Goal: Task Accomplishment & Management: Manage account settings

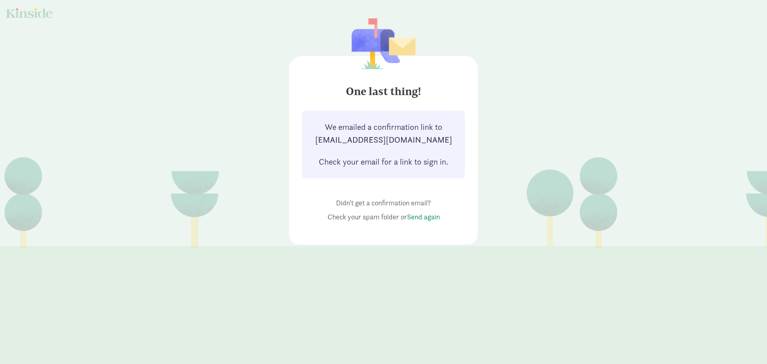
click at [419, 218] on link "Send again" at bounding box center [423, 216] width 33 height 9
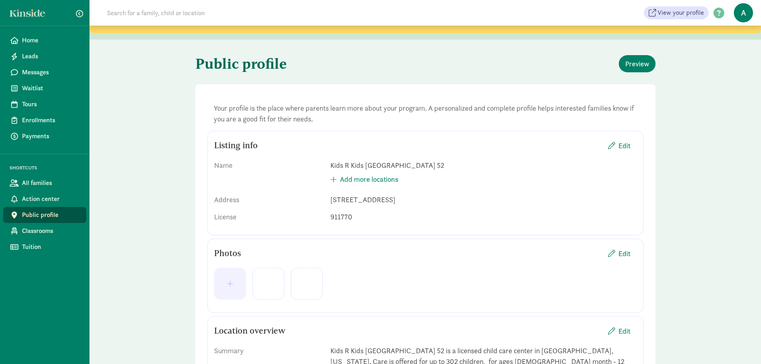
scroll to position [40, 0]
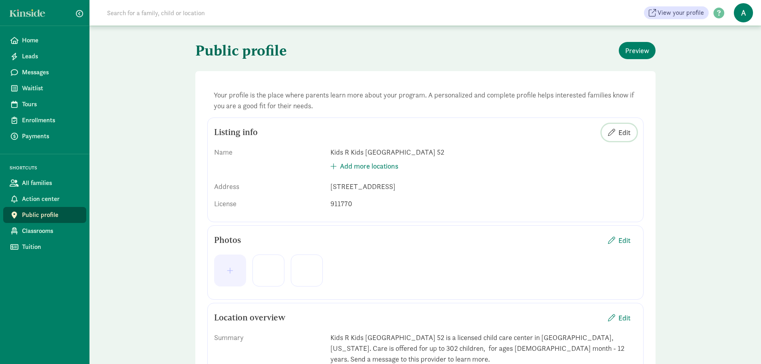
click at [626, 131] on span "Edit" at bounding box center [624, 132] width 12 height 11
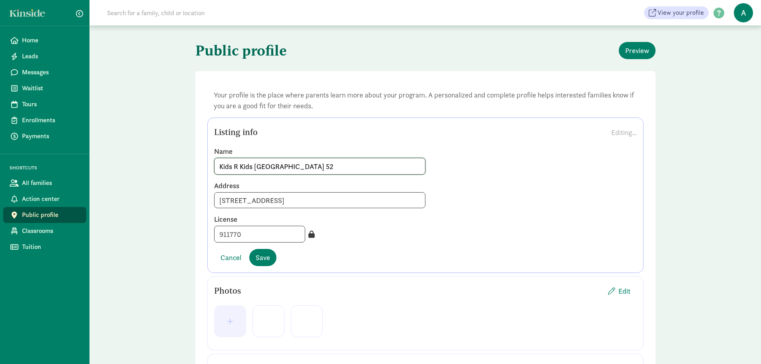
drag, startPoint x: 252, startPoint y: 167, endPoint x: 206, endPoint y: 167, distance: 45.5
type input "[GEOGRAPHIC_DATA] 52"
click at [263, 258] on span "Save" at bounding box center [263, 257] width 14 height 11
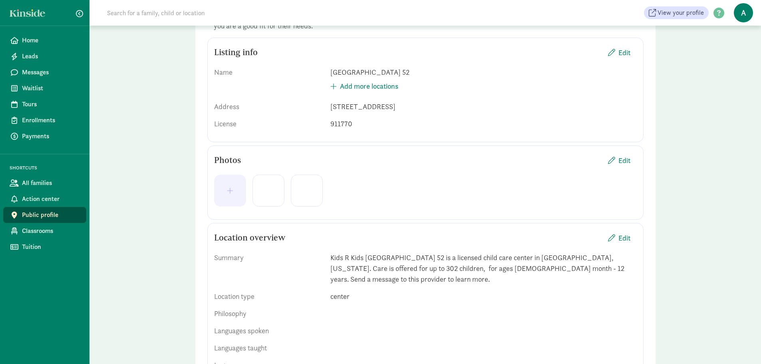
scroll to position [160, 0]
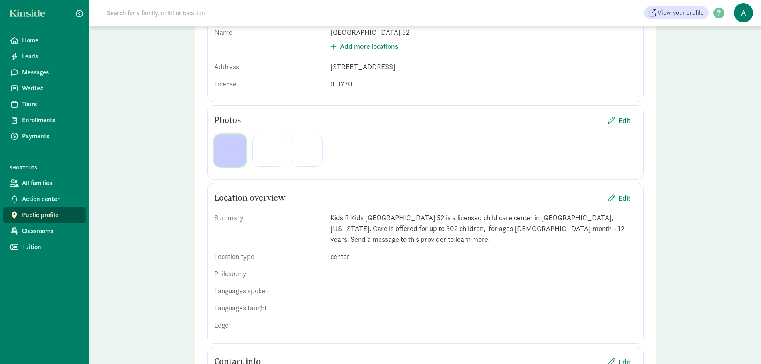
click at [224, 159] on button "button" at bounding box center [230, 151] width 32 height 32
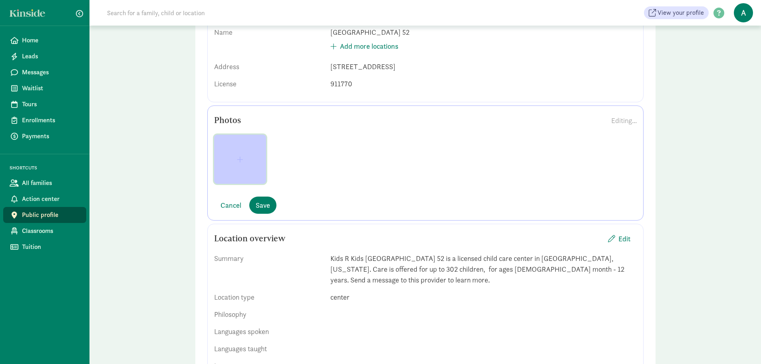
click at [246, 163] on button "button" at bounding box center [240, 159] width 52 height 49
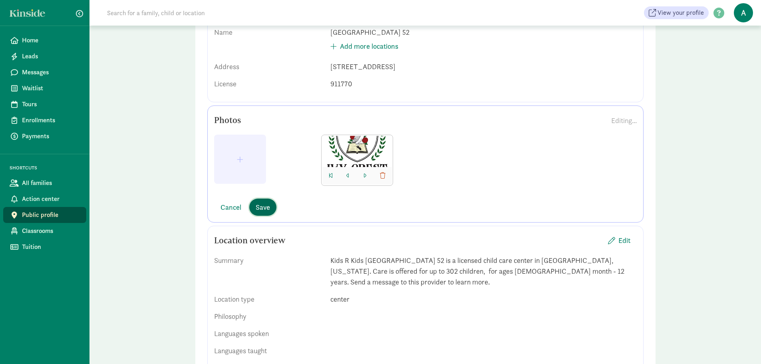
click at [265, 206] on span "Save" at bounding box center [263, 207] width 14 height 11
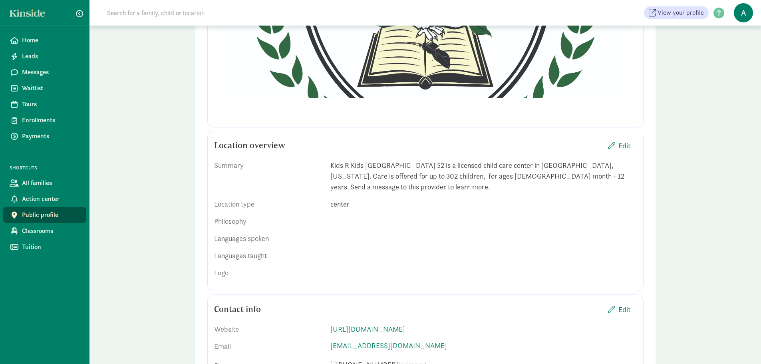
scroll to position [356, 0]
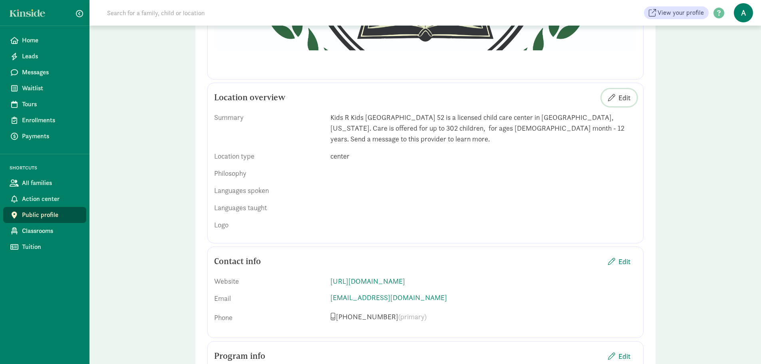
click at [620, 95] on span "Edit" at bounding box center [624, 97] width 12 height 11
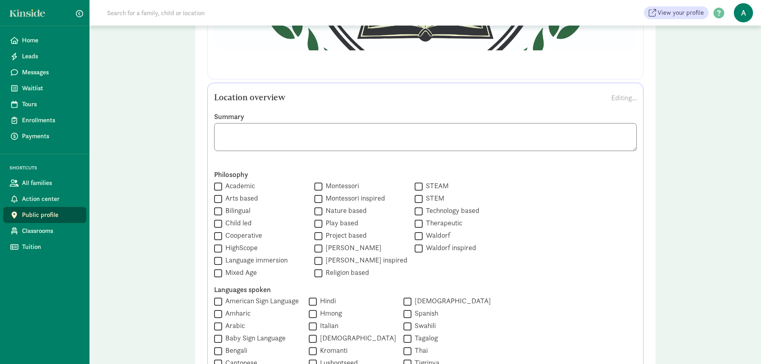
scroll to position [1, 0]
drag, startPoint x: 220, startPoint y: 134, endPoint x: 552, endPoint y: 144, distance: 332.1
click at [552, 144] on textarea at bounding box center [425, 137] width 423 height 28
click at [246, 131] on textarea at bounding box center [425, 137] width 423 height 28
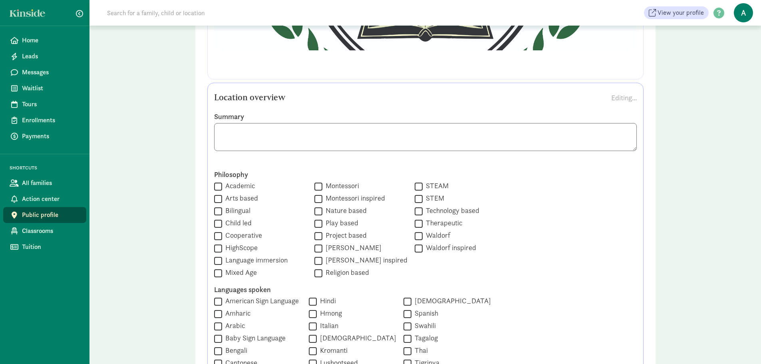
click at [230, 133] on textarea at bounding box center [425, 137] width 423 height 28
paste textarea "Your Local Early Learning Academy Serving the San Antonio area since 2001 Welco…"
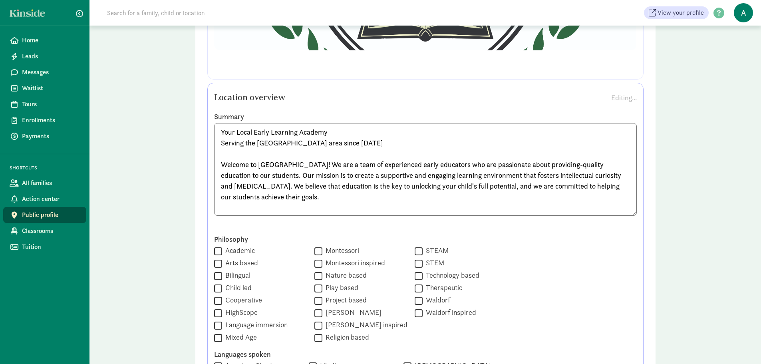
drag, startPoint x: 346, startPoint y: 155, endPoint x: 216, endPoint y: 143, distance: 130.8
click at [216, 143] on textarea "Your Local Early Learning Academy Serving the San Antonio area since 2001 Welco…" at bounding box center [425, 169] width 423 height 93
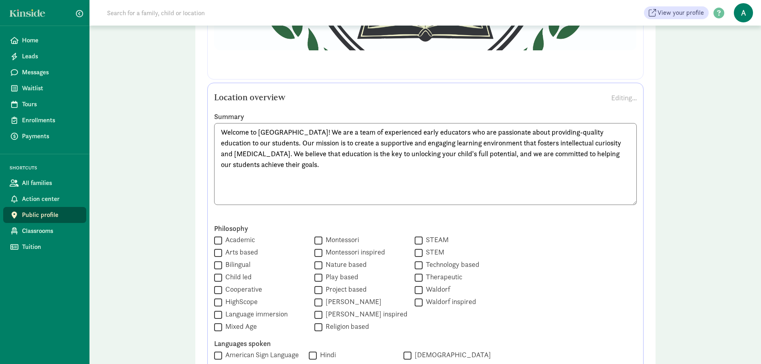
click at [221, 165] on textarea "Welcome to [GEOGRAPHIC_DATA]! We are a team of experienced early educators who …" at bounding box center [425, 164] width 423 height 82
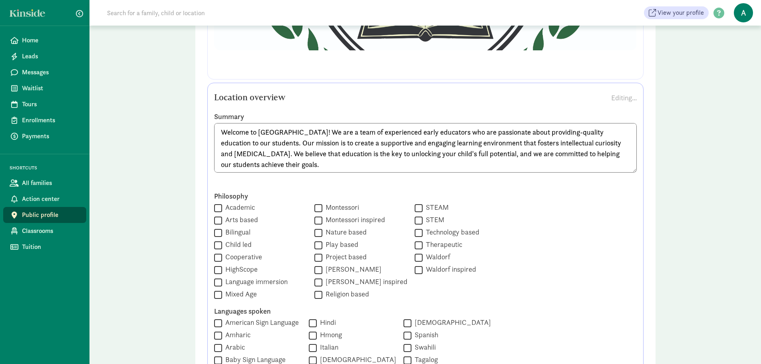
type textarea "Welcome to [GEOGRAPHIC_DATA]! We are a team of experienced early educators who …"
click at [242, 206] on label "Academic" at bounding box center [238, 207] width 33 height 10
click at [222, 206] on input "Academic" at bounding box center [218, 207] width 8 height 11
checkbox input "true"
click at [237, 240] on label "Child led" at bounding box center [237, 245] width 30 height 10
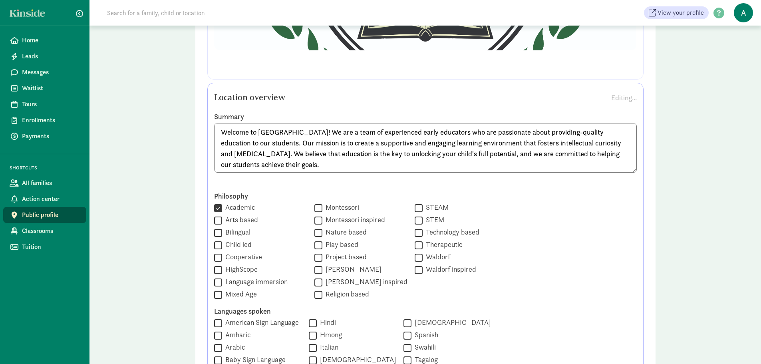
click at [222, 240] on input "Child led" at bounding box center [218, 245] width 8 height 11
checkbox input "true"
click at [423, 204] on label "STEAM" at bounding box center [436, 207] width 26 height 10
click at [415, 204] on input "STEAM" at bounding box center [419, 207] width 8 height 11
checkbox input "true"
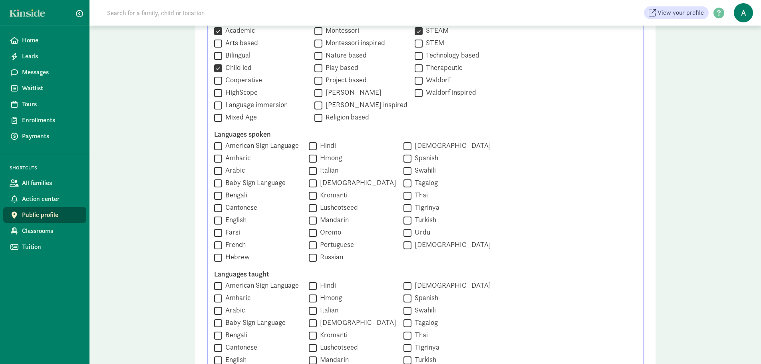
scroll to position [556, 0]
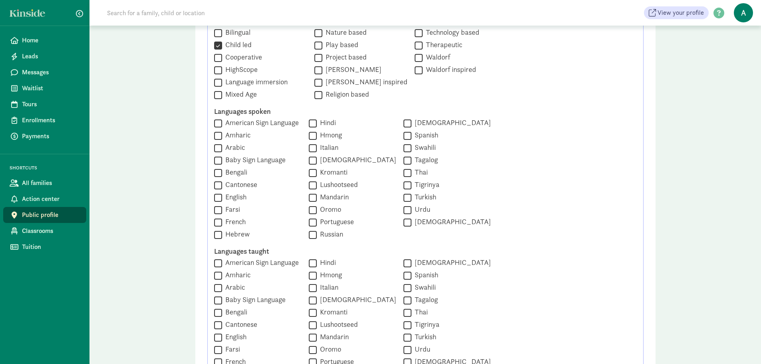
click at [231, 196] on label "English" at bounding box center [234, 197] width 24 height 10
click at [222, 196] on input "English" at bounding box center [218, 197] width 8 height 11
checkbox input "true"
click at [422, 131] on label "Spanish" at bounding box center [424, 135] width 27 height 10
click at [411, 131] on input "Spanish" at bounding box center [407, 135] width 8 height 11
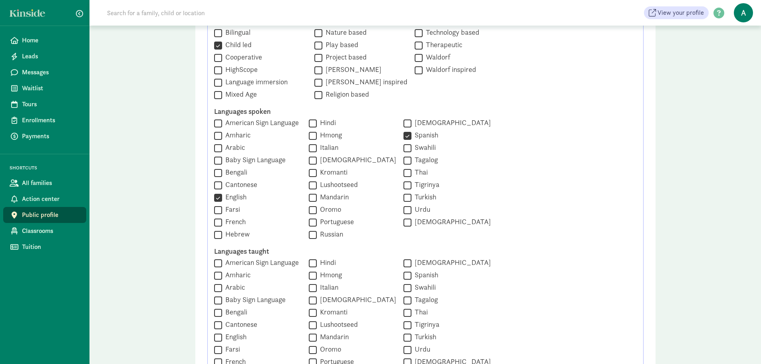
click at [422, 132] on label "Spanish" at bounding box center [424, 135] width 27 height 10
click at [411, 132] on input "Spanish" at bounding box center [407, 135] width 8 height 11
checkbox input "false"
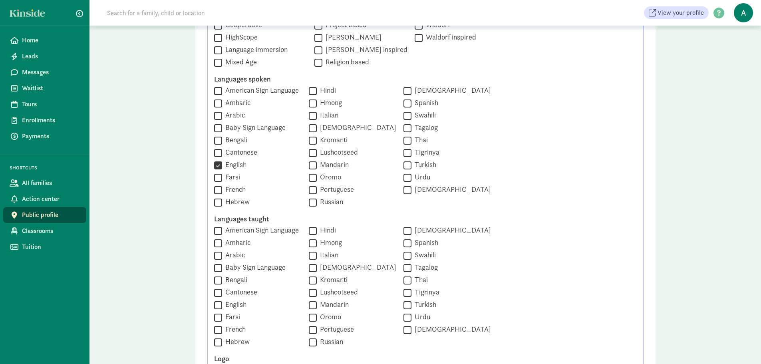
scroll to position [635, 0]
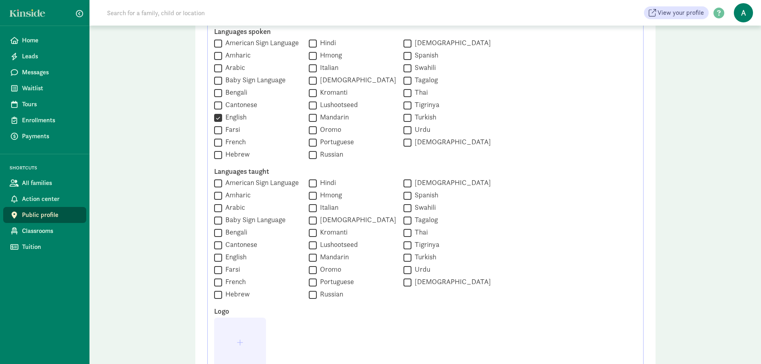
click at [405, 194] on input "Spanish" at bounding box center [407, 195] width 8 height 11
checkbox input "true"
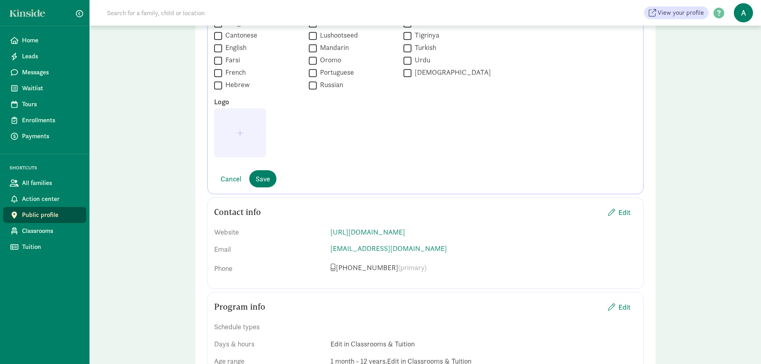
scroll to position [875, 0]
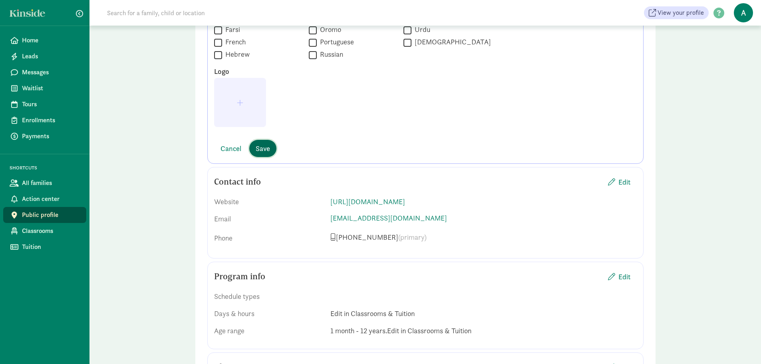
click at [269, 147] on span "Save" at bounding box center [263, 148] width 14 height 11
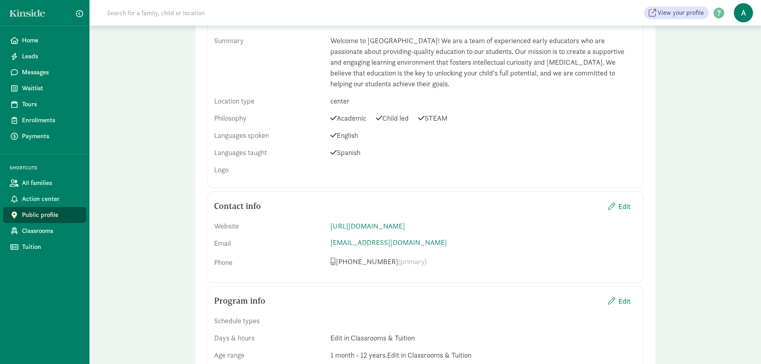
scroll to position [436, 0]
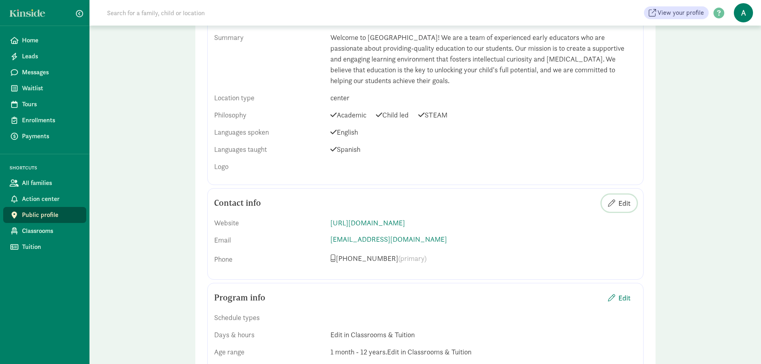
click at [620, 198] on span "Edit" at bounding box center [624, 203] width 12 height 11
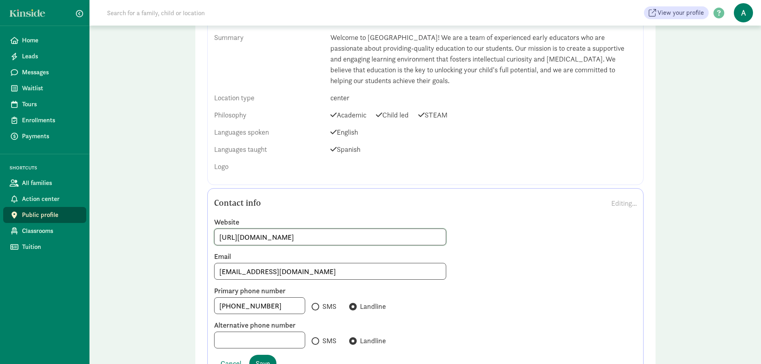
drag, startPoint x: 297, startPoint y: 237, endPoint x: 194, endPoint y: 235, distance: 103.1
click at [196, 237] on div "Your profile is the place where parents learn more about your program. A person…" at bounding box center [425, 339] width 460 height 1329
click at [234, 235] on input at bounding box center [330, 237] width 232 height 16
paste input "https://www.ivycrestsa.com/"
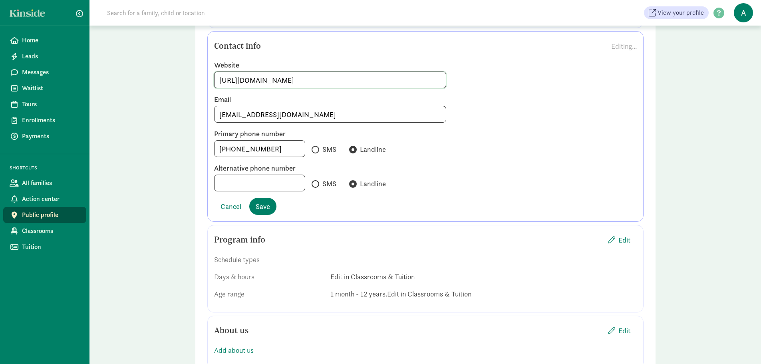
scroll to position [595, 0]
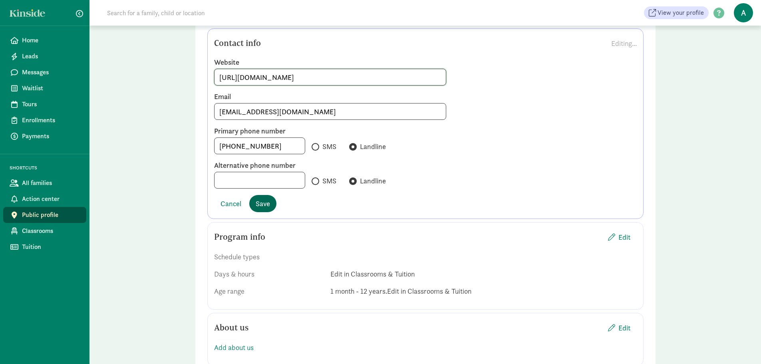
type input "https://www.ivycrestsa.com/"
click at [264, 206] on span "Save" at bounding box center [263, 203] width 14 height 11
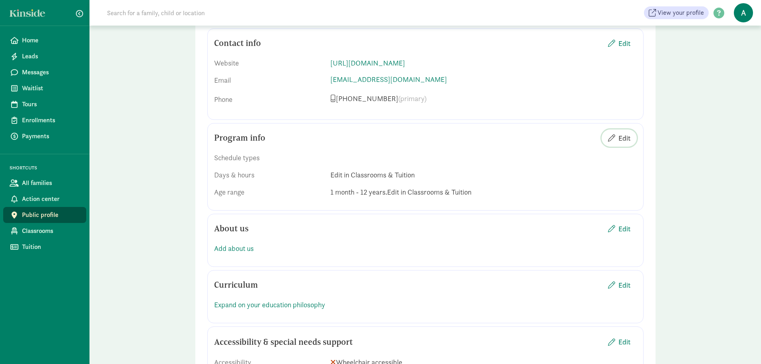
click at [624, 137] on span "Edit" at bounding box center [624, 138] width 12 height 11
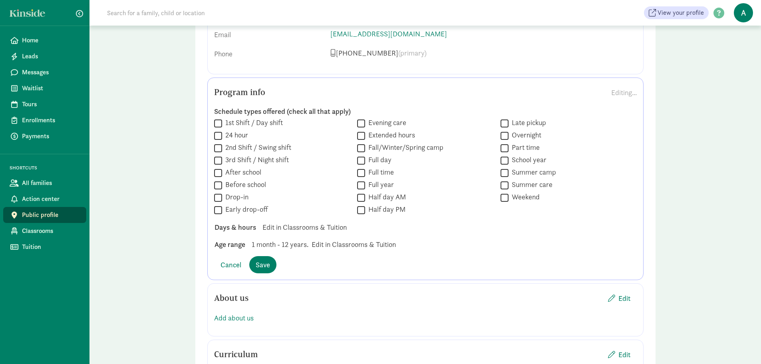
scroll to position [635, 0]
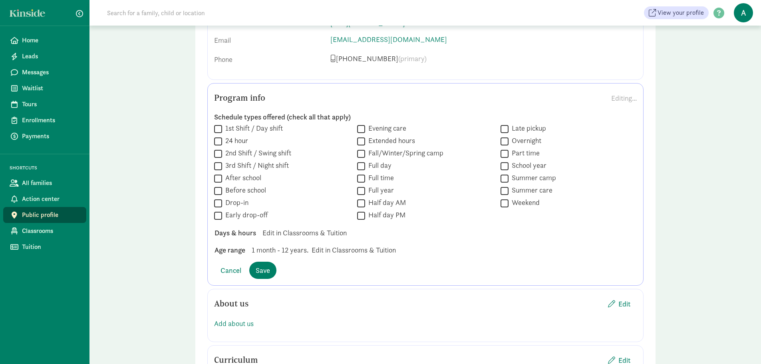
click at [231, 203] on label "Drop-in" at bounding box center [235, 203] width 26 height 10
click at [222, 203] on input "Drop-in" at bounding box center [218, 203] width 8 height 11
checkbox input "true"
click at [392, 154] on label "Fall/Winter/Spring camp" at bounding box center [404, 153] width 78 height 10
click at [365, 154] on input "Fall/Winter/Spring camp" at bounding box center [361, 153] width 8 height 11
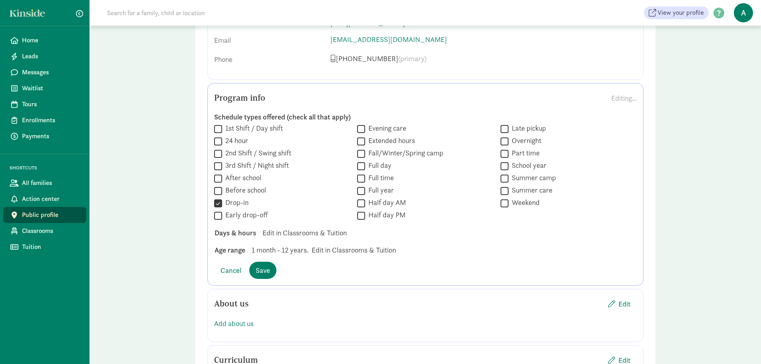
checkbox input "true"
click at [382, 167] on label "Full day" at bounding box center [378, 166] width 26 height 10
click at [365, 167] on input "Full day" at bounding box center [361, 166] width 8 height 11
checkbox input "true"
click at [384, 201] on label "Half day AM" at bounding box center [385, 203] width 41 height 10
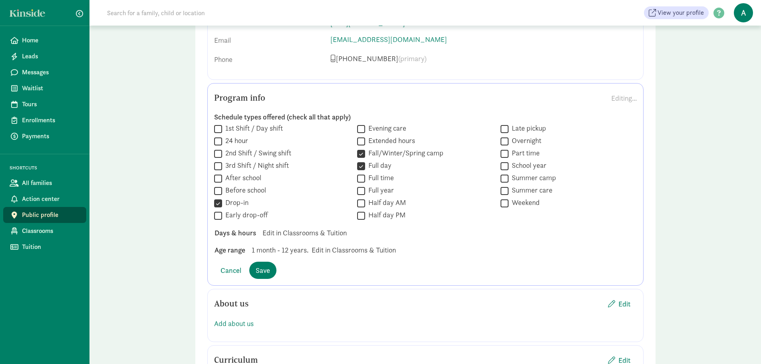
click at [365, 201] on input "Half day AM" at bounding box center [361, 203] width 8 height 11
checkbox input "true"
click at [382, 214] on label "Half day PM" at bounding box center [385, 215] width 40 height 10
click at [365, 214] on input "Half day PM" at bounding box center [361, 215] width 8 height 11
checkbox input "true"
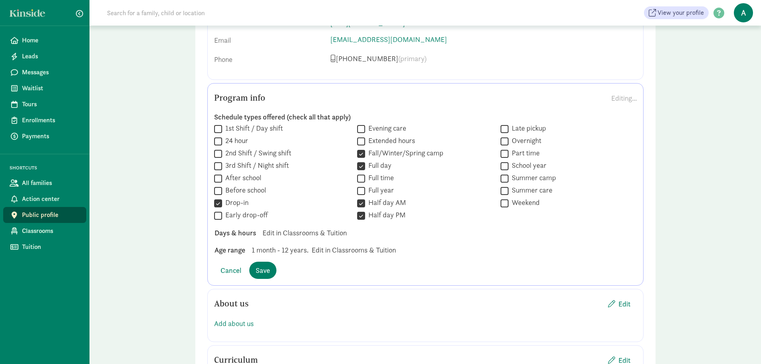
click at [512, 154] on label "Part time" at bounding box center [523, 153] width 31 height 10
click at [508, 154] on input "Part time" at bounding box center [504, 153] width 8 height 11
checkbox input "true"
click at [518, 179] on label "Summer camp" at bounding box center [532, 178] width 48 height 10
click at [508, 179] on input "Summer camp" at bounding box center [504, 178] width 8 height 11
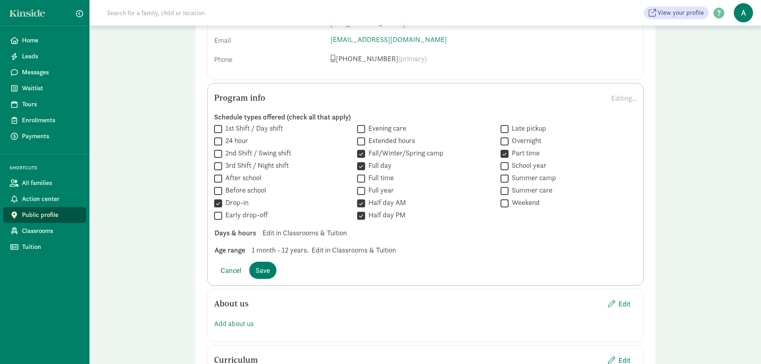
checkbox input "true"
click at [269, 264] on button "Save" at bounding box center [262, 270] width 27 height 17
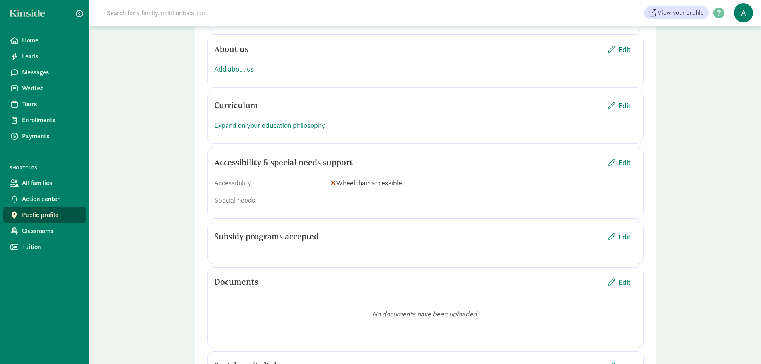
scroll to position [795, 0]
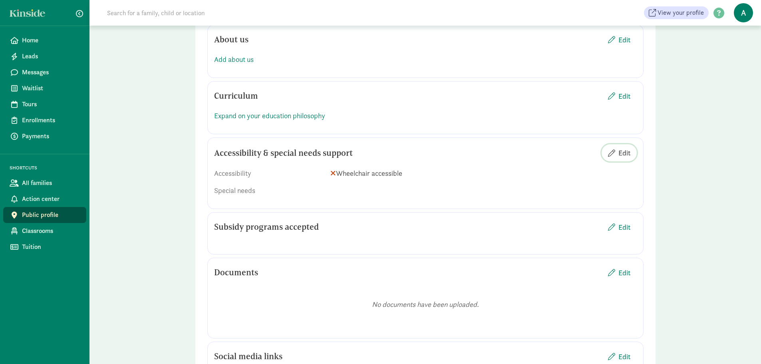
click at [622, 151] on span "Edit" at bounding box center [624, 152] width 12 height 11
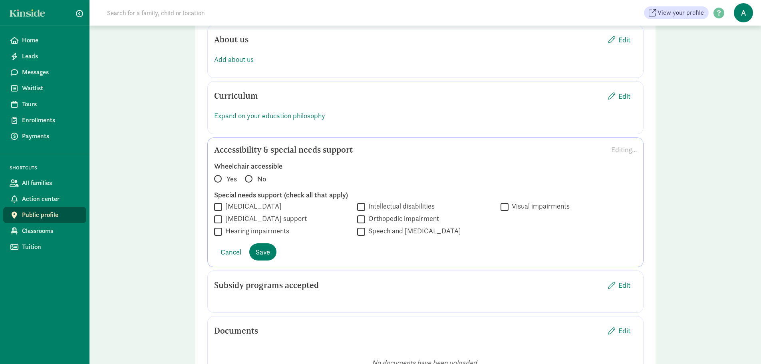
click at [224, 177] on label "Yes" at bounding box center [226, 177] width 24 height 9
click at [219, 177] on input "Yes" at bounding box center [216, 175] width 5 height 5
radio input "true"
click at [267, 250] on span "Save" at bounding box center [263, 251] width 14 height 11
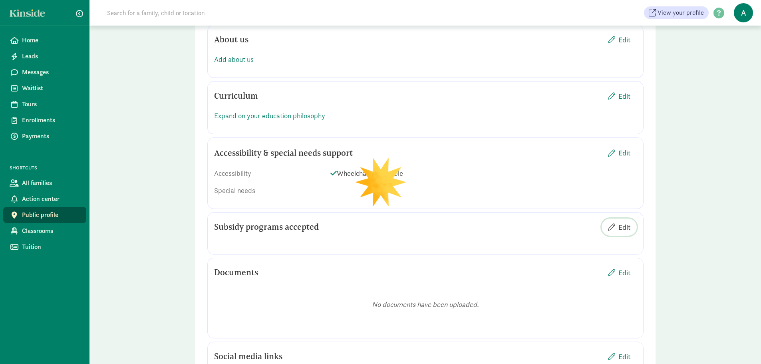
click at [628, 227] on span "Edit" at bounding box center [624, 227] width 12 height 11
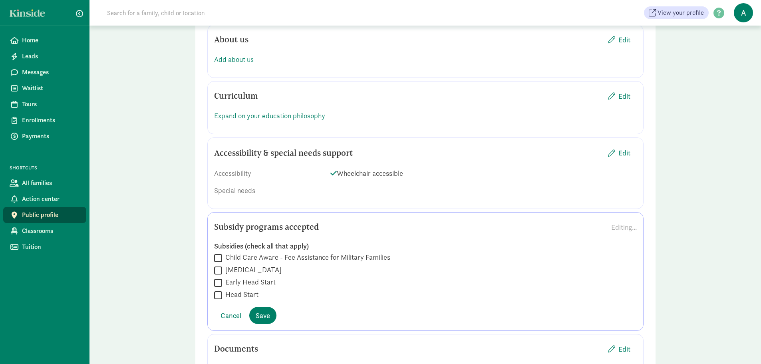
click at [292, 256] on label "Child Care Aware - Fee Assistance for Military Families" at bounding box center [306, 257] width 168 height 10
click at [222, 256] on input "Child Care Aware - Fee Assistance for Military Families" at bounding box center [218, 257] width 8 height 11
checkbox input "true"
click at [273, 270] on label "Child Care Services" at bounding box center [252, 270] width 60 height 10
click at [222, 270] on input "Child Care Services" at bounding box center [218, 270] width 8 height 11
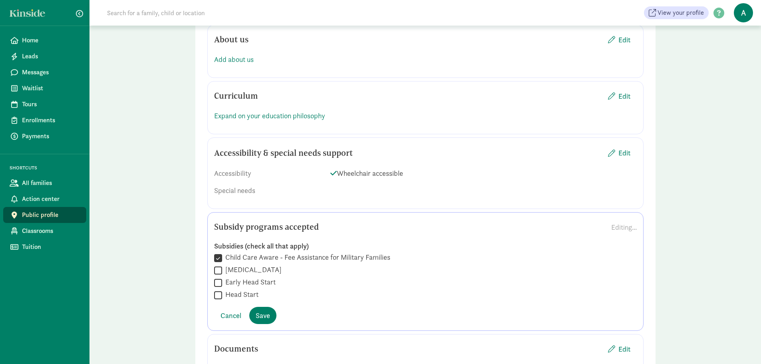
checkbox input "true"
click at [265, 314] on span "Save" at bounding box center [263, 315] width 14 height 11
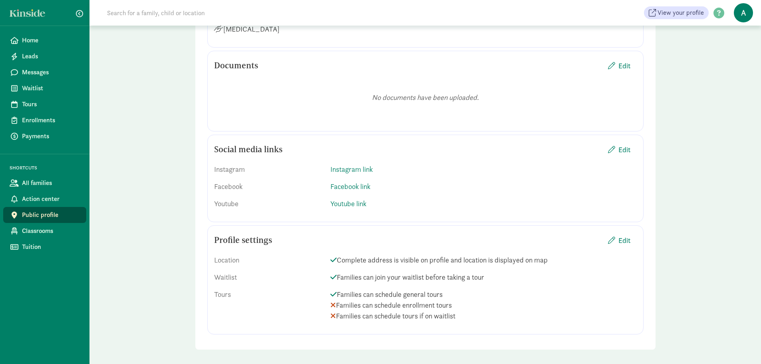
scroll to position [1072, 0]
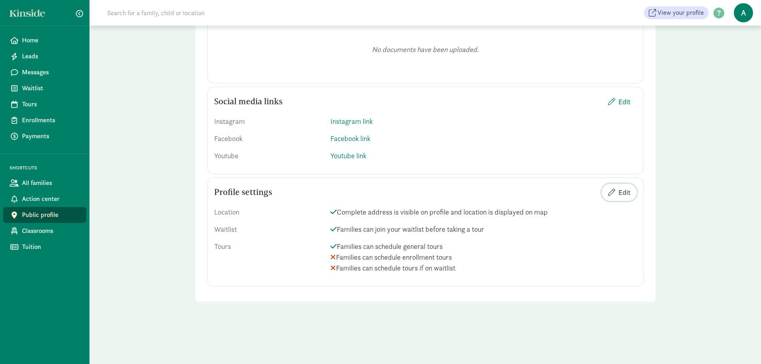
click at [625, 193] on span "Edit" at bounding box center [624, 192] width 12 height 11
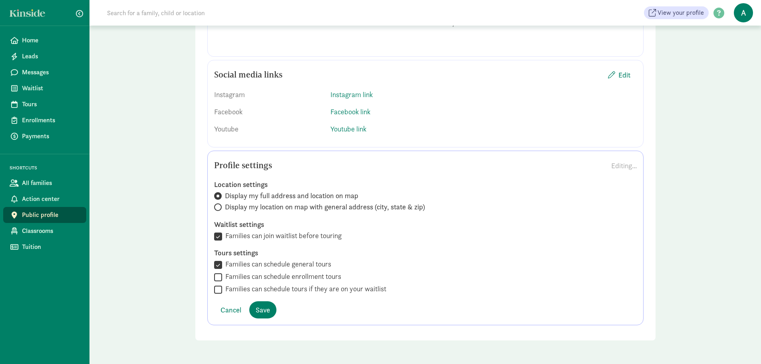
scroll to position [1112, 0]
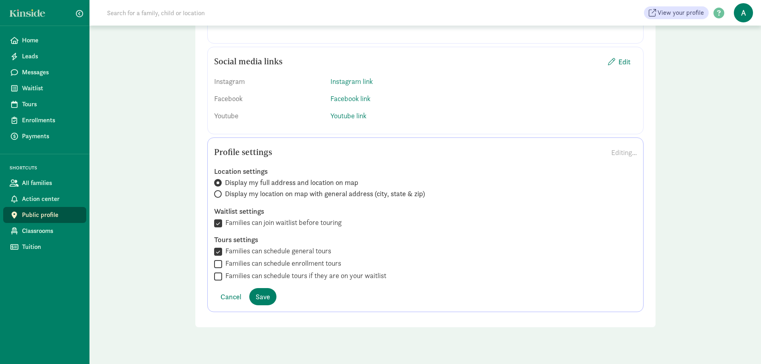
click at [274, 262] on label "Families can schedule enrollment tours" at bounding box center [281, 263] width 119 height 10
click at [222, 262] on input "Families can schedule enrollment tours" at bounding box center [218, 263] width 8 height 11
checkbox input "true"
click at [274, 273] on label "Families can schedule tours if they are on your waitlist" at bounding box center [304, 276] width 164 height 10
click at [222, 273] on input "Families can schedule tours if they are on your waitlist" at bounding box center [218, 276] width 8 height 11
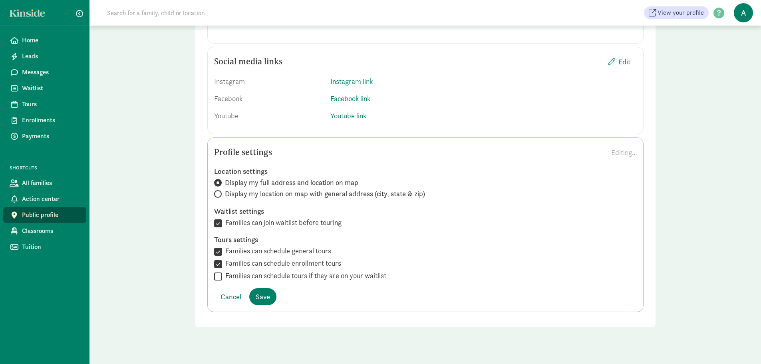
checkbox input "true"
click at [264, 294] on span "Save" at bounding box center [263, 296] width 14 height 11
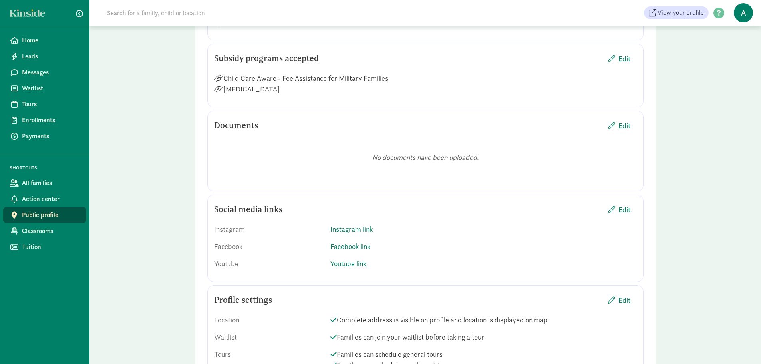
scroll to position [1072, 0]
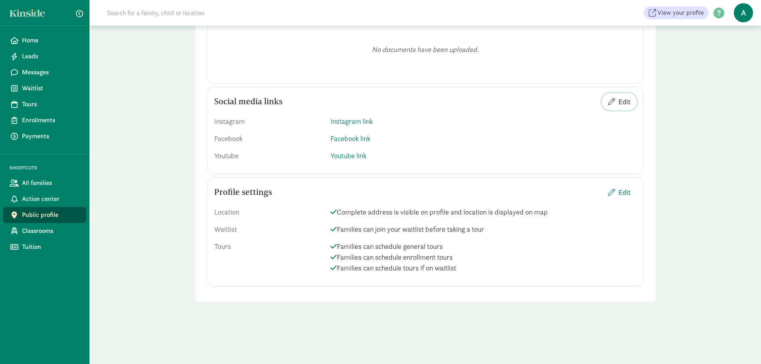
click at [627, 102] on span "Edit" at bounding box center [624, 101] width 12 height 11
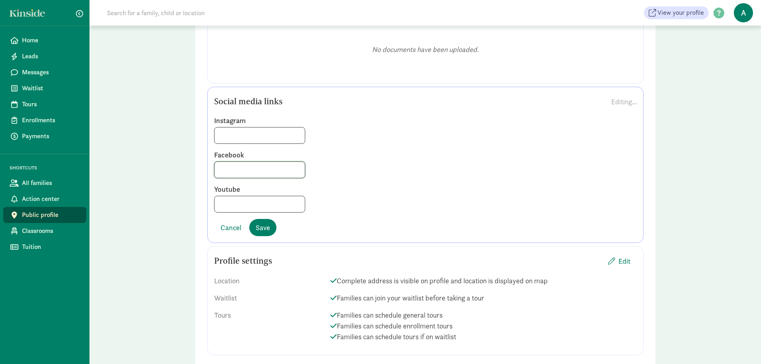
click at [225, 166] on input at bounding box center [259, 170] width 90 height 16
paste input "[URL][DOMAIN_NAME]"
type input "[URL][DOMAIN_NAME]"
click at [262, 230] on span "Save" at bounding box center [263, 227] width 14 height 11
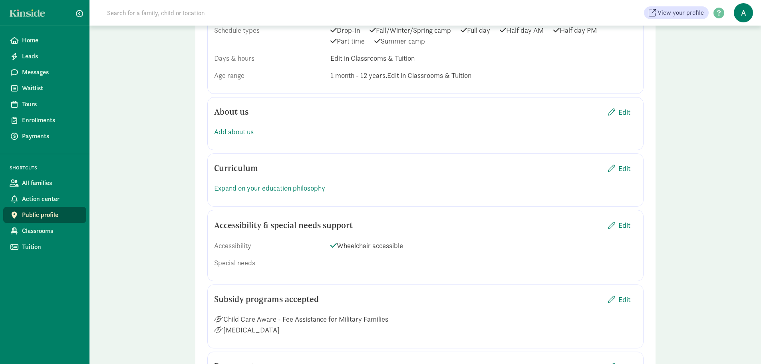
scroll to position [712, 0]
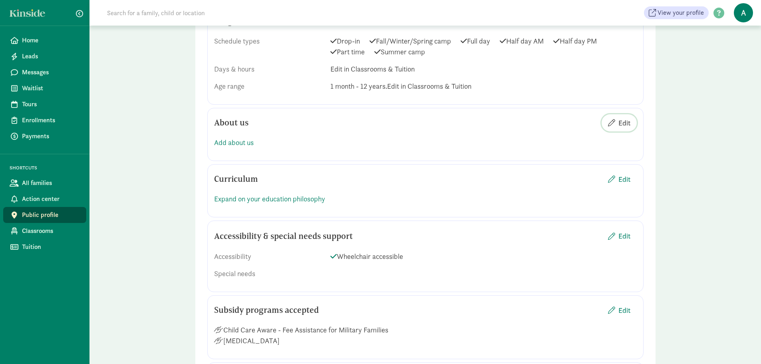
click at [624, 121] on span "Edit" at bounding box center [624, 122] width 12 height 11
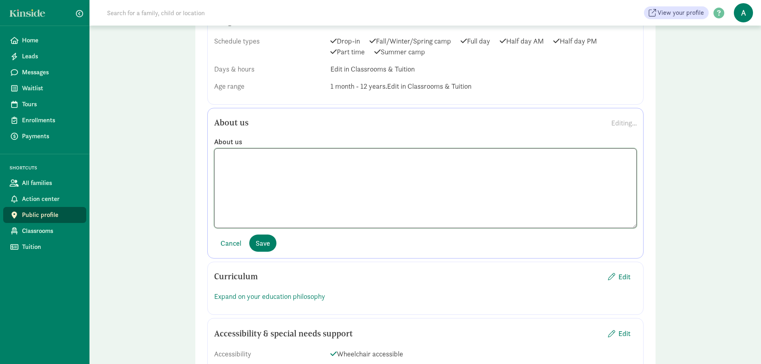
click at [239, 161] on textarea at bounding box center [425, 188] width 423 height 80
paste textarea "Our center is approximately 17,000 square feet with 10 classroom suites, a cafe…"
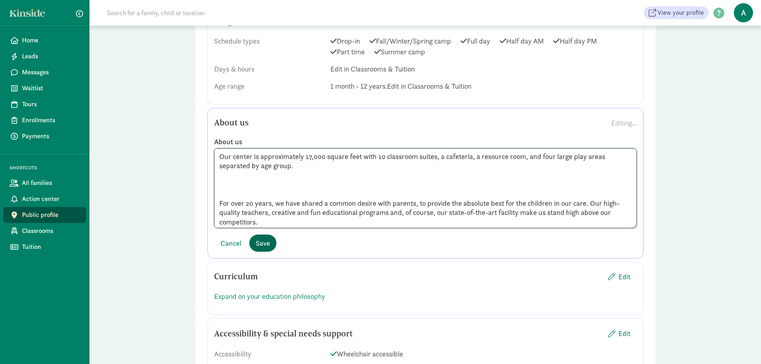
scroll to position [92, 0]
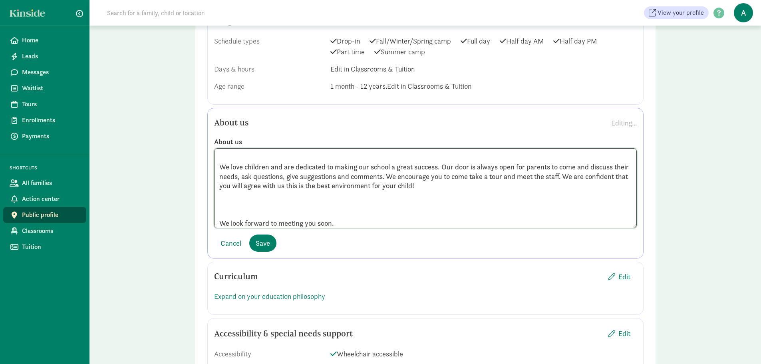
click at [236, 206] on textarea "Our center is approximately 17,000 square feet with 10 classroom suites, a cafe…" at bounding box center [425, 188] width 423 height 80
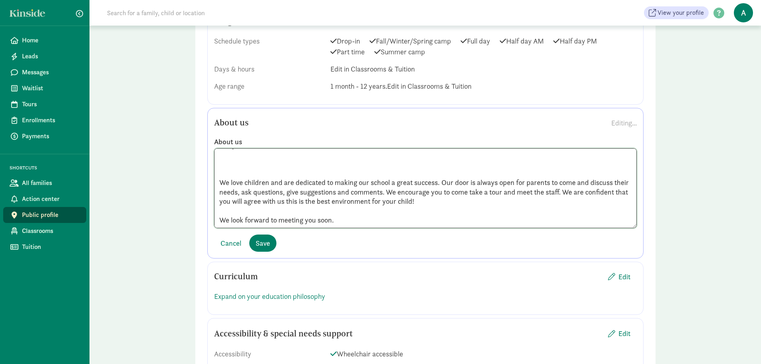
scroll to position [77, 0]
click at [222, 173] on textarea "Our center is approximately 17,000 square feet with 10 classroom suites, a cafe…" at bounding box center [425, 188] width 423 height 80
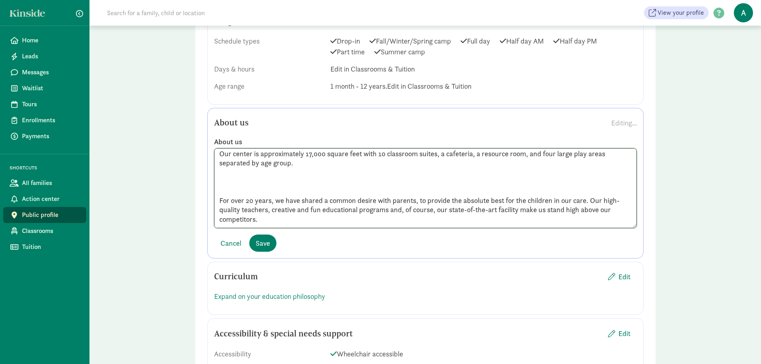
scroll to position [0, 0]
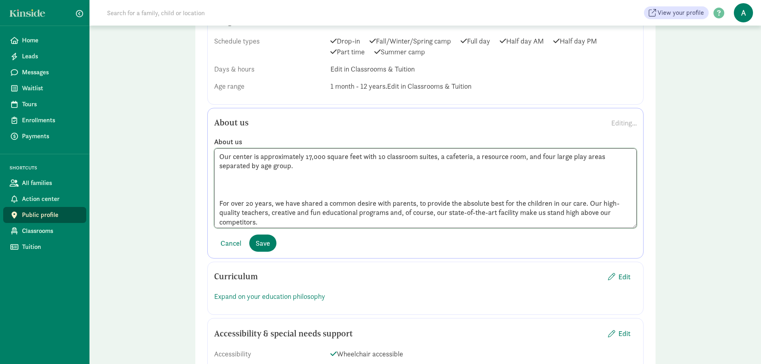
click at [241, 188] on textarea "Our center is approximately 17,000 square feet with 10 classroom suites, a cafe…" at bounding box center [425, 188] width 423 height 80
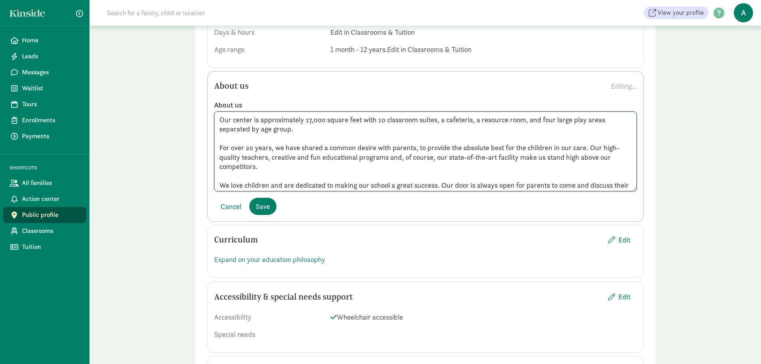
scroll to position [792, 0]
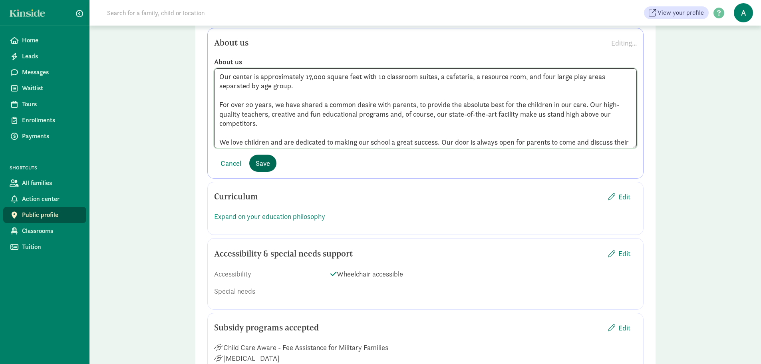
type textarea "Our center is approximately 17,000 square feet with 10 classroom suites, a cafe…"
click at [266, 162] on span "Save" at bounding box center [263, 163] width 14 height 11
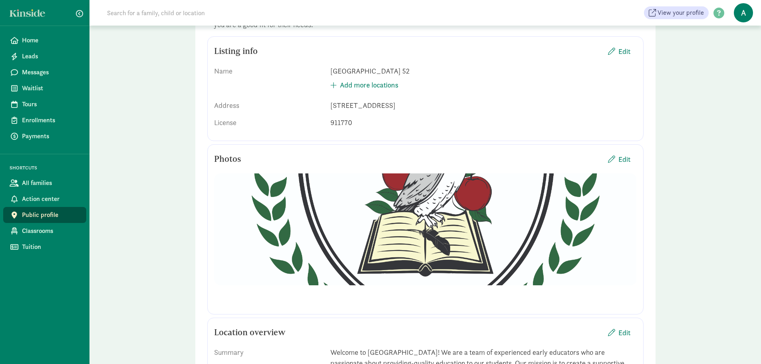
scroll to position [0, 0]
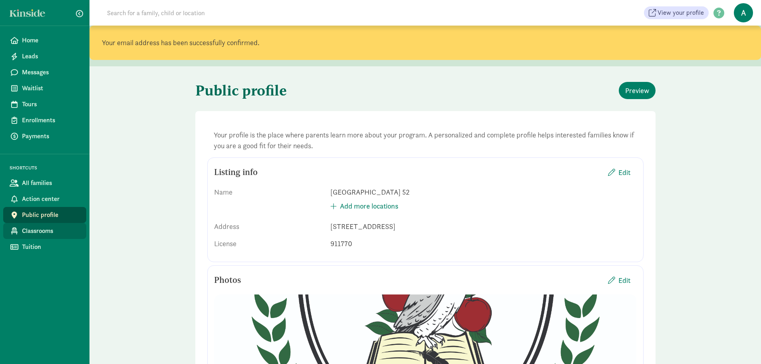
click at [32, 232] on span "Classrooms" at bounding box center [51, 231] width 58 height 10
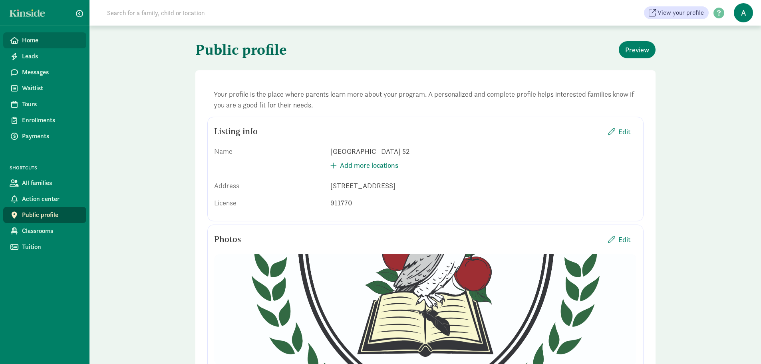
click at [40, 36] on span "Home" at bounding box center [51, 41] width 58 height 10
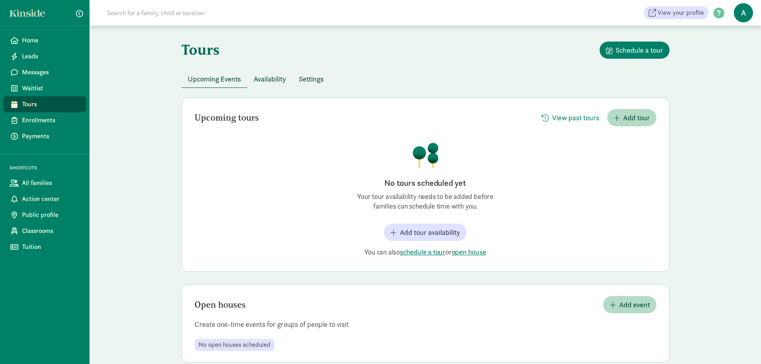
scroll to position [14, 0]
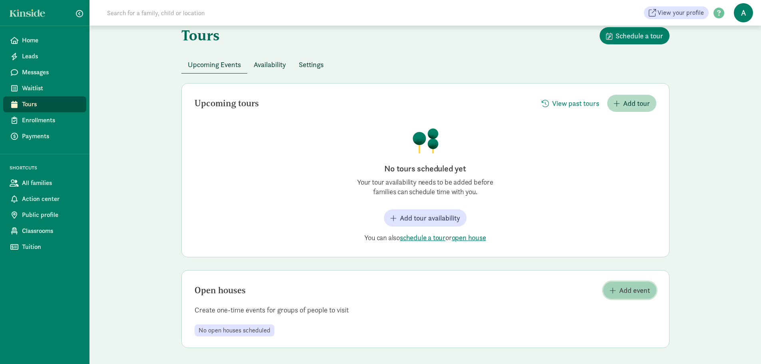
click at [627, 291] on span "Add event" at bounding box center [634, 290] width 31 height 11
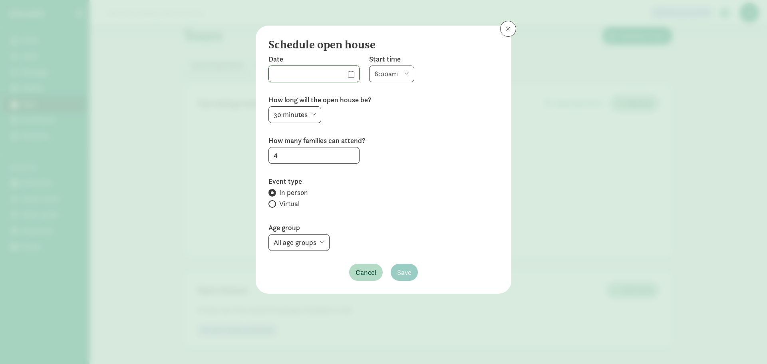
click at [344, 73] on input "text" at bounding box center [314, 74] width 90 height 16
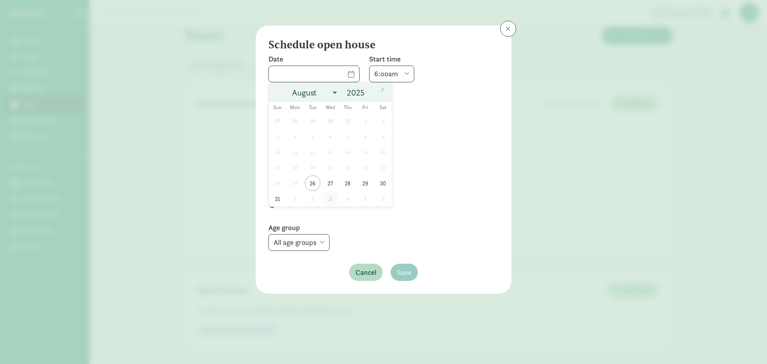
click at [327, 197] on span "3" at bounding box center [330, 199] width 16 height 16
type input "09/03/2025"
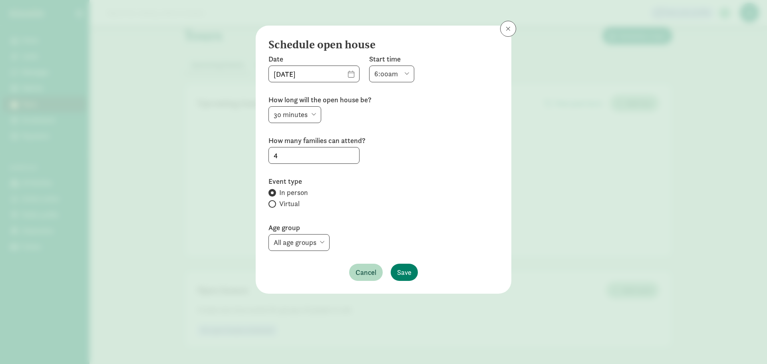
click at [386, 72] on select "6:00am 6:30am 7:00am 7:30am 8:00am 8:30am 9:00am 9:30am 10:00am 10:30am 11:00am…" at bounding box center [391, 73] width 45 height 17
select select "960"
click at [369, 65] on select "6:00am 6:30am 7:00am 7:30am 8:00am 8:30am 9:00am 9:30am 10:00am 10:30am 11:00am…" at bounding box center [391, 73] width 45 height 17
click at [308, 120] on select "15 minutes 30 minutes 45 minutes 60 minutes" at bounding box center [294, 114] width 53 height 17
select select "60"
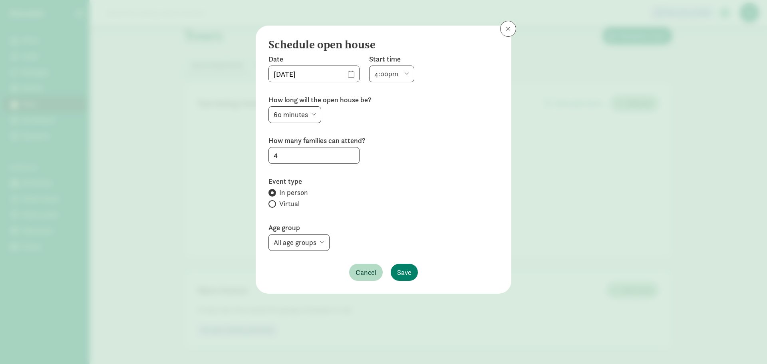
click at [268, 106] on select "15 minutes 30 minutes 45 minutes 60 minutes" at bounding box center [294, 114] width 53 height 17
click at [296, 155] on input "4" at bounding box center [314, 155] width 90 height 16
type input "10"
click at [402, 268] on span "Save" at bounding box center [404, 272] width 14 height 11
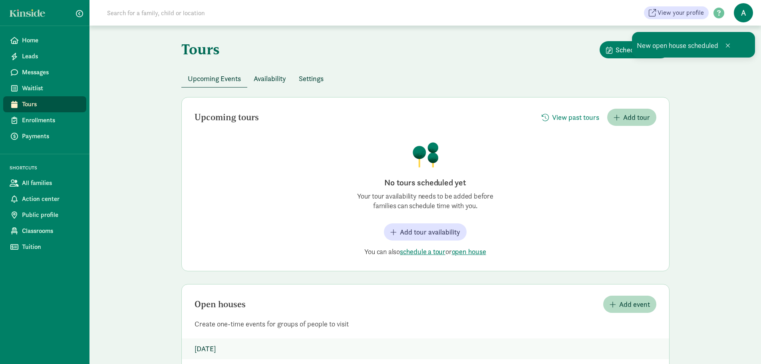
scroll to position [0, 0]
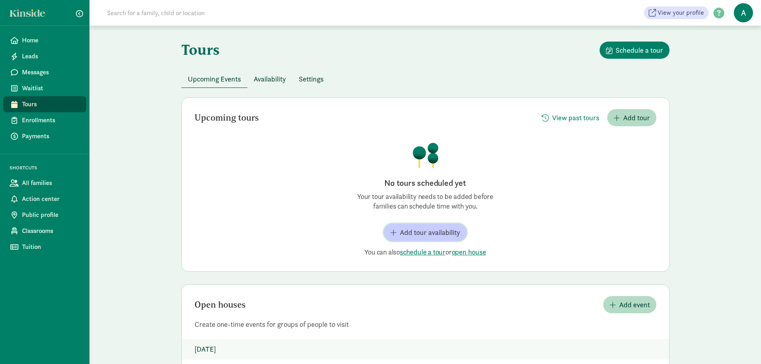
click at [423, 233] on span "Add tour availability" at bounding box center [430, 232] width 60 height 11
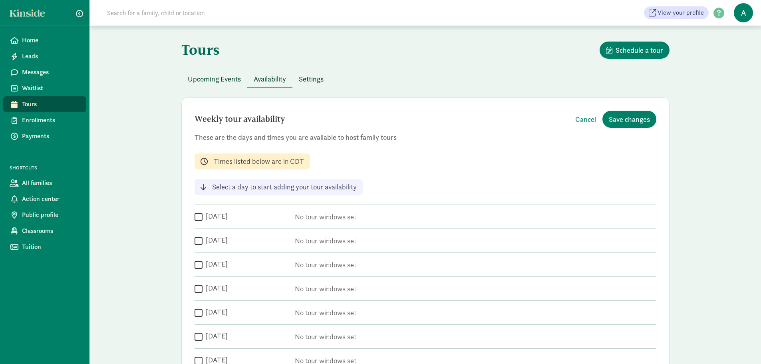
click at [204, 217] on label "Monday" at bounding box center [214, 216] width 25 height 10
click at [202, 217] on input "Monday" at bounding box center [199, 216] width 8 height 11
checkbox input "true"
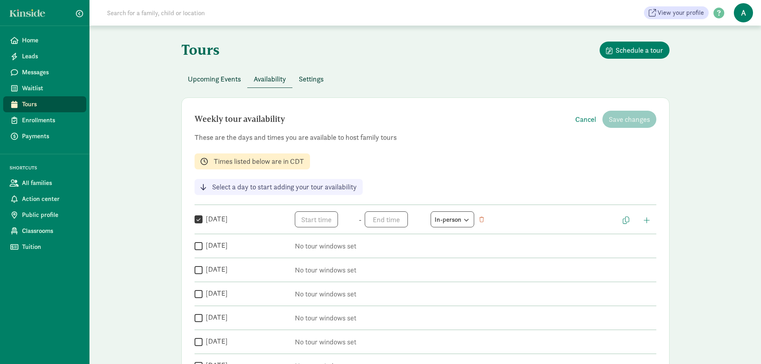
click at [202, 249] on label "Tuesday" at bounding box center [214, 245] width 25 height 10
click at [202, 249] on input "Tuesday" at bounding box center [199, 245] width 8 height 11
checkbox input "true"
click at [206, 273] on label "Wednesday" at bounding box center [214, 275] width 25 height 10
click at [202, 273] on input "Wednesday" at bounding box center [199, 275] width 8 height 11
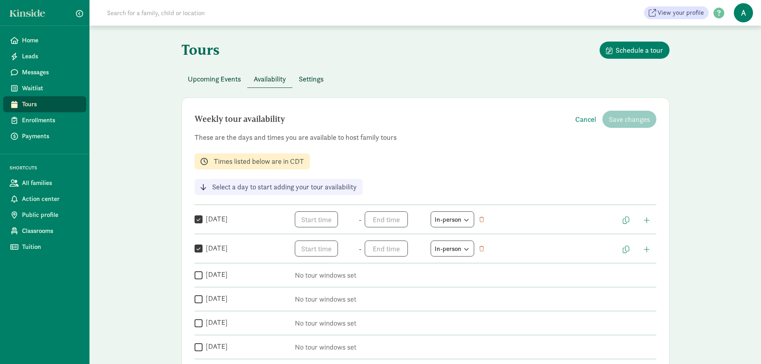
checkbox input "true"
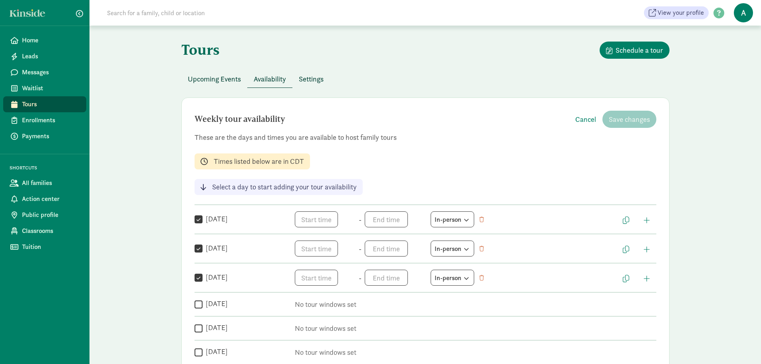
click at [202, 301] on label "Thursday" at bounding box center [214, 304] width 25 height 10
click at [202, 301] on input "Thursday" at bounding box center [199, 304] width 8 height 11
checkbox input "true"
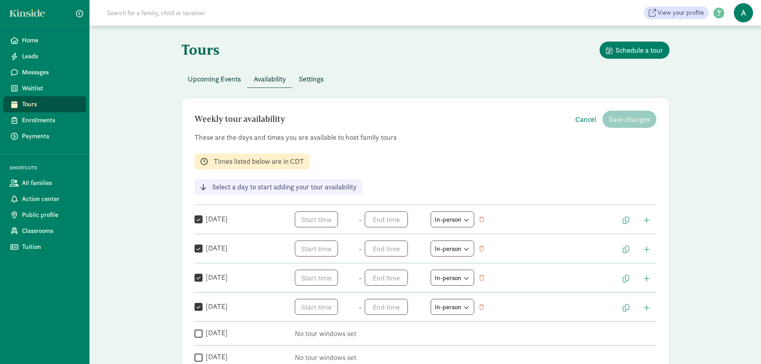
click at [204, 337] on label "Friday" at bounding box center [214, 333] width 25 height 10
click at [202, 337] on input "Friday" at bounding box center [199, 333] width 8 height 11
checkbox input "true"
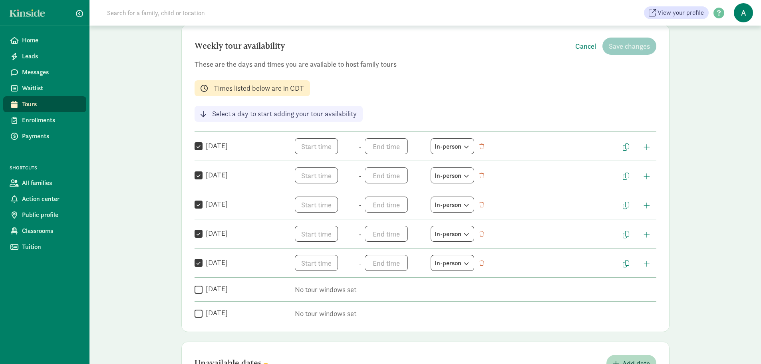
scroll to position [80, 0]
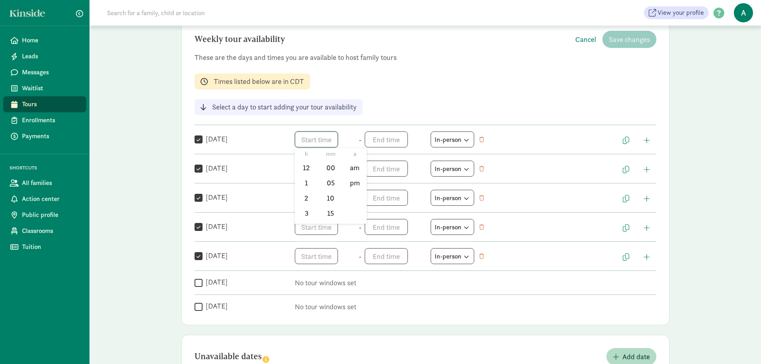
click at [320, 141] on span "h 12 1 2 3 4 5 6 7 8 9 10 11 mm 00 05 10 15 20 25 30 35 40 45 50 55 a am pm" at bounding box center [325, 139] width 61 height 16
click at [317, 224] on div at bounding box center [380, 182] width 761 height 364
click at [329, 141] on span "h 12 1 2 3 4 5 6 7 8 9 10 11 mm 00 05 10 15 20 25 30 35 40 45 50 55 a am pm" at bounding box center [325, 139] width 61 height 16
click at [306, 220] on li "9" at bounding box center [307, 223] width 24 height 15
type input "9:mm a"
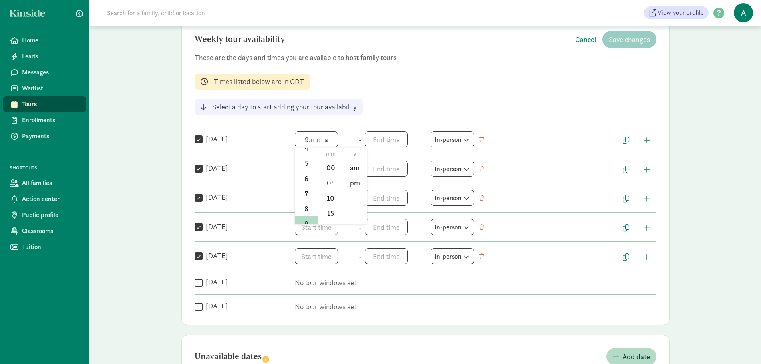
click at [377, 141] on div at bounding box center [380, 182] width 761 height 364
click at [389, 137] on span "h 12 1 2 3 4 5 6 7 8 9 10 11 mm 00 05 10 15 20 25 30 35 40 45 50 55 a am pm" at bounding box center [395, 139] width 61 height 16
click at [377, 214] on li "3" at bounding box center [377, 212] width 24 height 15
click at [419, 183] on li "pm" at bounding box center [425, 182] width 24 height 15
click at [397, 165] on li "00" at bounding box center [401, 167] width 24 height 15
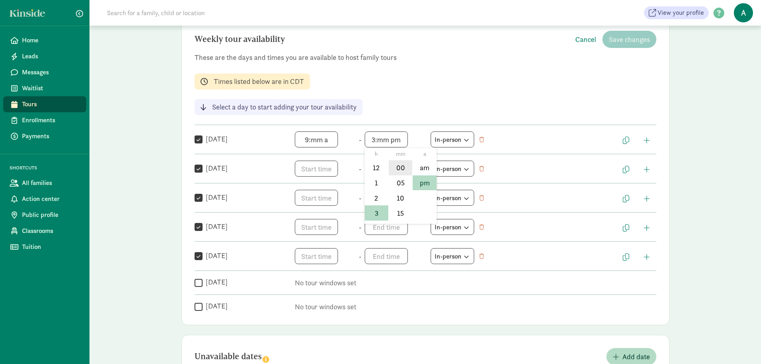
type input "3:00 pm"
click at [317, 142] on span "9:mm a h 12 1 2 3 4 5 6 7 8 9 10 11 mm 00 05 10 15 20 25 30 35 40 45 50 55 a am…" at bounding box center [325, 139] width 61 height 16
click at [333, 169] on li "00" at bounding box center [331, 167] width 24 height 15
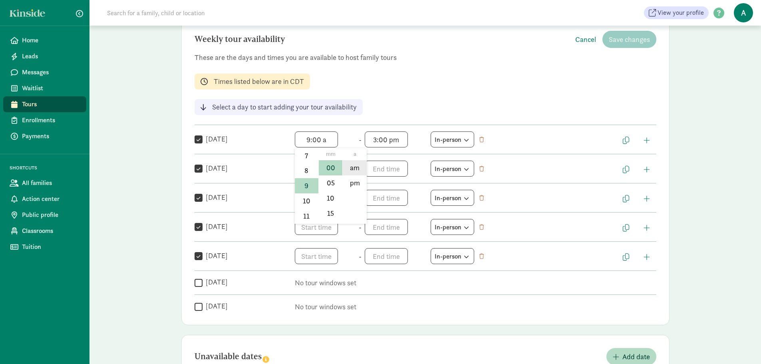
click at [355, 163] on li "am" at bounding box center [355, 167] width 24 height 15
type input "9:00 am"
click at [324, 167] on span "h 12 1 2 3 4 5 6 7 8 9 10 11 mm 00 05 10 15 20 25 30 35 40 45 50 55 a am pm" at bounding box center [325, 169] width 61 height 16
click at [302, 238] on li "9" at bounding box center [307, 236] width 24 height 15
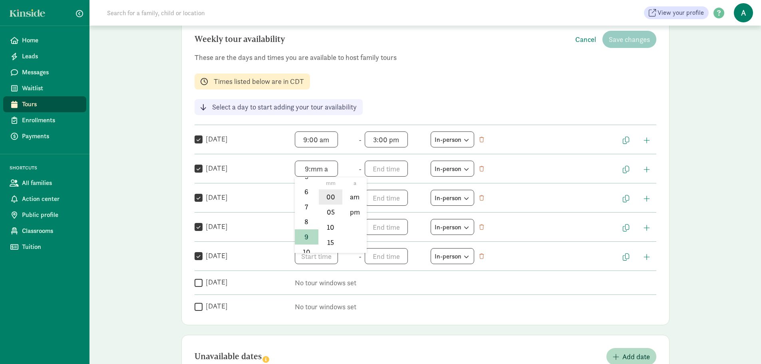
click at [329, 199] on li "00" at bounding box center [331, 196] width 24 height 15
click at [350, 196] on li "am" at bounding box center [355, 196] width 24 height 15
type input "9:00 am"
click at [320, 199] on span "h 12 1 2 3 4 5 6 7 8 9 10 11 mm 00 05 10 15 20 25 30 35 40 45 50 55 a am pm" at bounding box center [325, 198] width 61 height 16
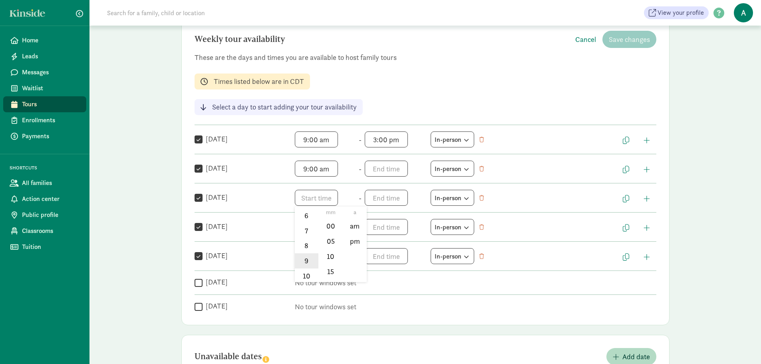
click at [308, 261] on li "9" at bounding box center [307, 260] width 24 height 15
click at [328, 230] on li "00" at bounding box center [331, 225] width 24 height 15
click at [353, 221] on li "am" at bounding box center [355, 225] width 24 height 15
type input "9:00 am"
click at [312, 227] on span "h 12 1 2 3 4 5 6 7 8 9 10 11 mm 00 05 10 15 20 25 30 35 40 45 50 55 a am pm" at bounding box center [325, 227] width 61 height 16
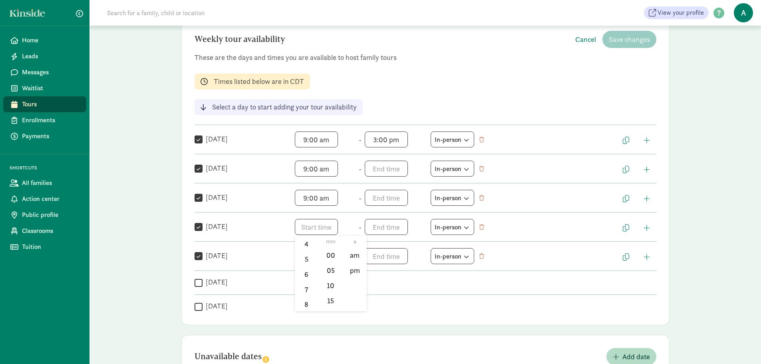
scroll to position [80, 0]
click at [306, 306] on li "9" at bounding box center [307, 311] width 24 height 15
click at [328, 251] on li "00" at bounding box center [331, 255] width 24 height 15
click at [353, 251] on li "am" at bounding box center [355, 255] width 24 height 15
type input "9:00 am"
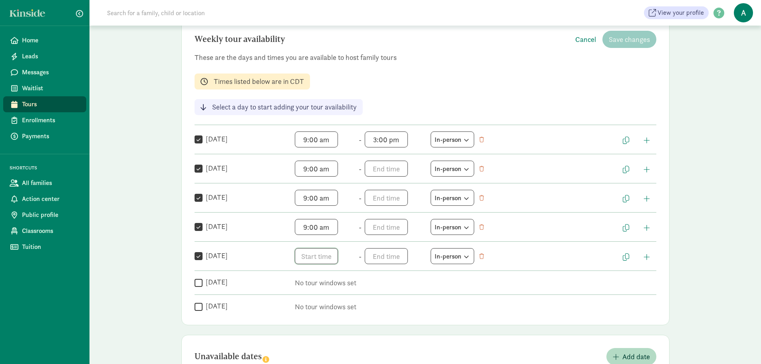
click at [316, 257] on span "h 12 1 2 3 4 5 6 7 8 9 10 11 mm 00 05 10 15 20 25 30 35 40 45 50 55 a am pm" at bounding box center [325, 256] width 61 height 16
click at [302, 317] on li "9" at bounding box center [307, 315] width 24 height 15
click at [328, 286] on li "00" at bounding box center [331, 284] width 24 height 15
click at [348, 280] on li "am" at bounding box center [355, 284] width 24 height 15
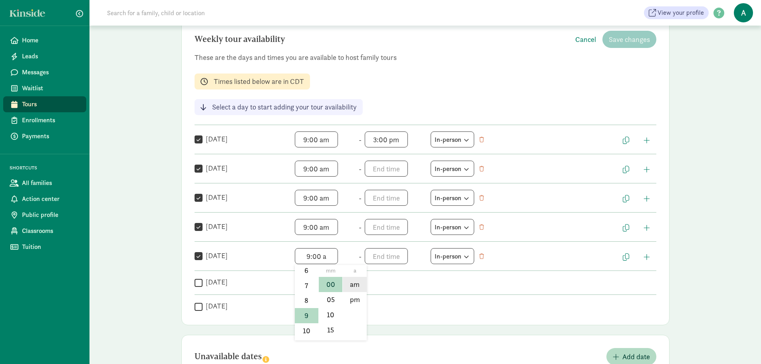
type input "9:00 am"
click at [387, 173] on span "h 12 1 2 3 4 5 6 7 8 9 10 11 mm 00 05 10 15 20 25 30 35 40 45 50 55 a am pm" at bounding box center [395, 169] width 61 height 16
click at [376, 238] on li "3" at bounding box center [377, 241] width 24 height 15
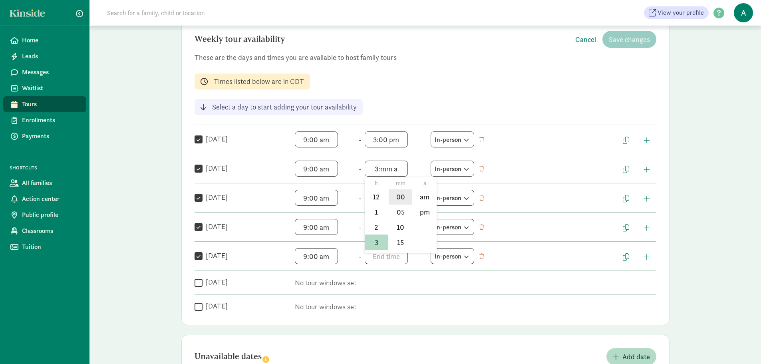
click at [397, 198] on li "00" at bounding box center [401, 196] width 24 height 15
click at [419, 208] on li "pm" at bounding box center [425, 211] width 24 height 15
type input "3:00 pm"
click at [380, 195] on span "h 12 1 2 3 4 5 6 7 8 9 10 11 mm 00 05 10 15 20 25 30 35 40 45 50 55 a am pm" at bounding box center [395, 198] width 61 height 16
click at [376, 272] on li "3" at bounding box center [377, 271] width 24 height 15
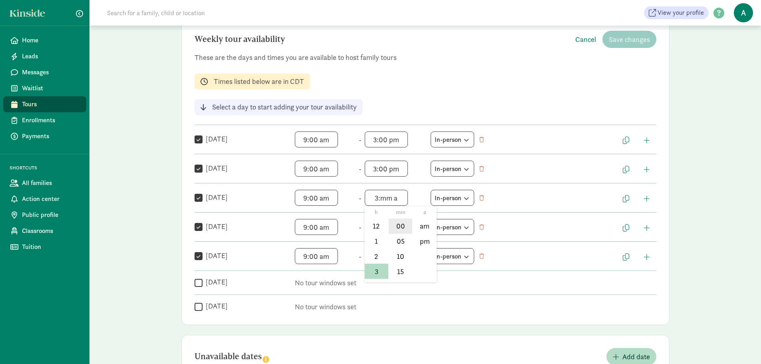
click at [395, 227] on li "00" at bounding box center [401, 225] width 24 height 15
click at [426, 236] on li "pm" at bounding box center [425, 241] width 24 height 15
type input "3:00 pm"
click at [379, 226] on span "h 12 1 2 3 4 5 6 7 8 9 10 11 mm 00 05 10 15 20 25 30 35 40 45 50 55 a am pm" at bounding box center [395, 227] width 61 height 16
click at [376, 304] on li "3" at bounding box center [377, 300] width 24 height 15
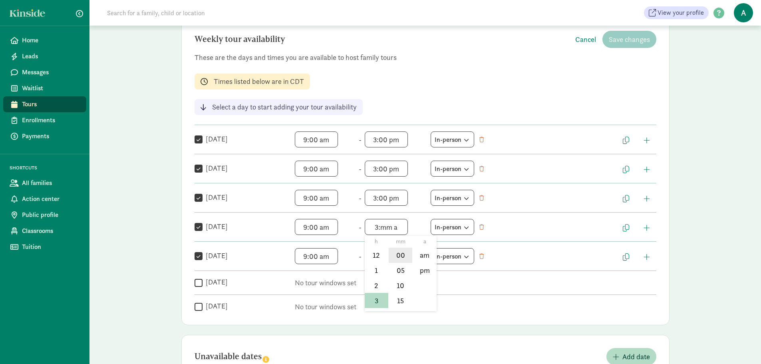
click at [393, 255] on li "00" at bounding box center [401, 255] width 24 height 15
click at [426, 268] on li "pm" at bounding box center [425, 270] width 24 height 15
type input "3:00 pm"
click at [379, 259] on span "h 12 1 2 3 4 5 6 7 8 9 10 11 mm 00 05 10 15 20 25 30 35 40 45 50 55 a am pm" at bounding box center [395, 256] width 61 height 16
click at [374, 327] on li "3" at bounding box center [377, 329] width 24 height 15
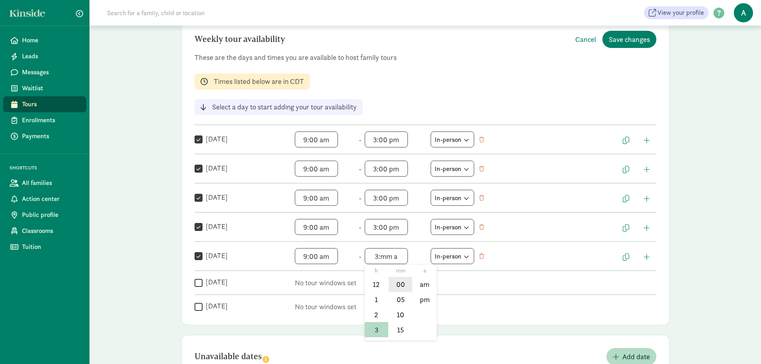
click at [397, 280] on li "00" at bounding box center [401, 284] width 24 height 15
click at [426, 299] on li "pm" at bounding box center [425, 299] width 24 height 15
type input "3:00 pm"
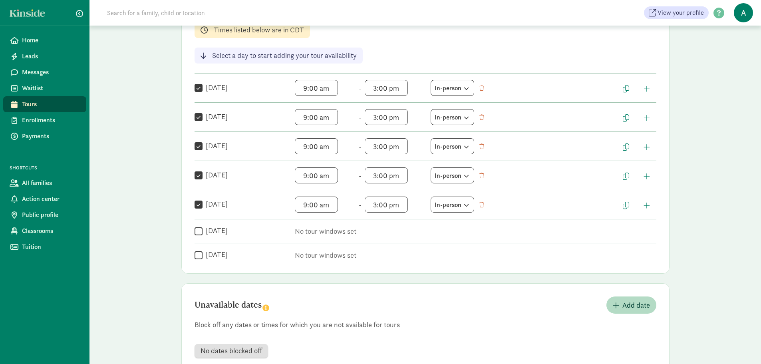
scroll to position [154, 0]
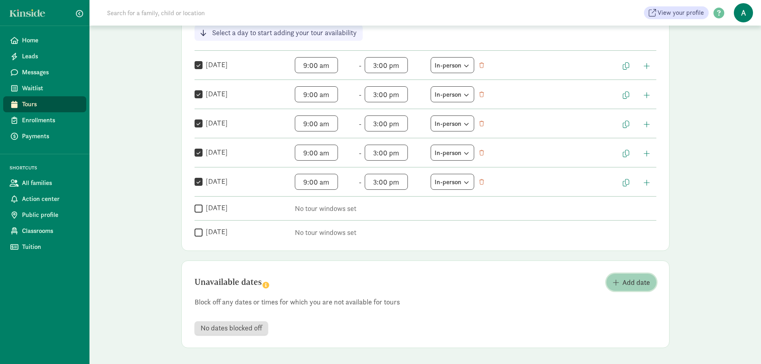
click at [613, 282] on span "button" at bounding box center [616, 282] width 6 height 7
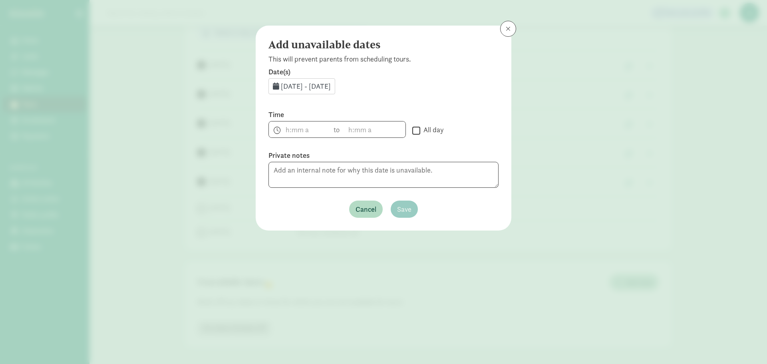
click at [308, 86] on span "Aug 26, 2025 - Aug 31, 2025" at bounding box center [306, 85] width 50 height 9
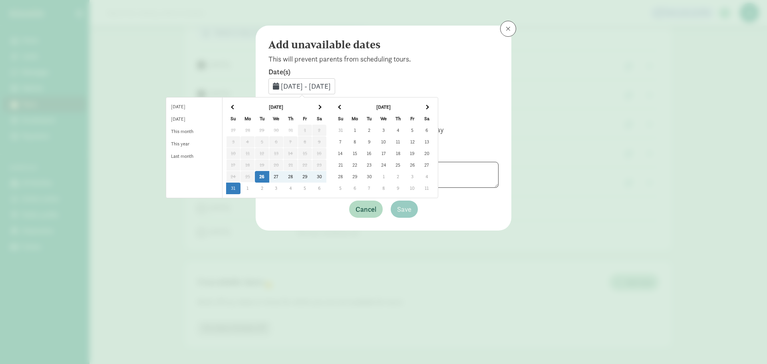
click at [362, 127] on td "1" at bounding box center [354, 131] width 14 height 12
click at [426, 77] on div "Date(s) Sep 1, 2025 - Sep 1, 2025 Today Yesterday This month This year Last mon…" at bounding box center [383, 82] width 230 height 30
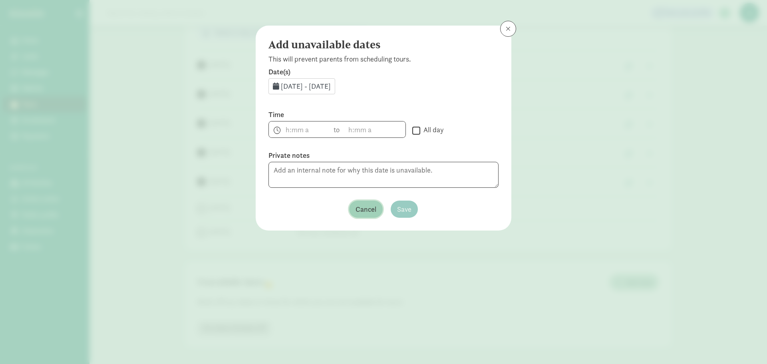
click at [372, 214] on span "Cancel" at bounding box center [365, 209] width 21 height 11
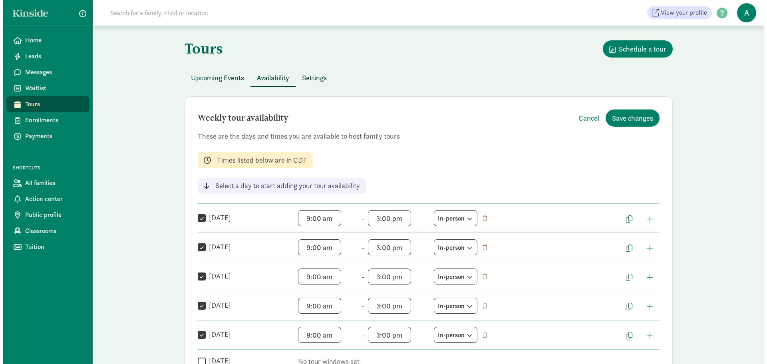
scroll to position [0, 0]
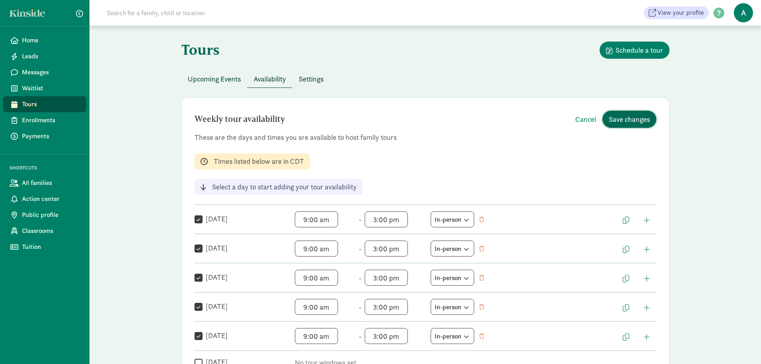
click at [616, 121] on span "Save changes" at bounding box center [629, 119] width 41 height 11
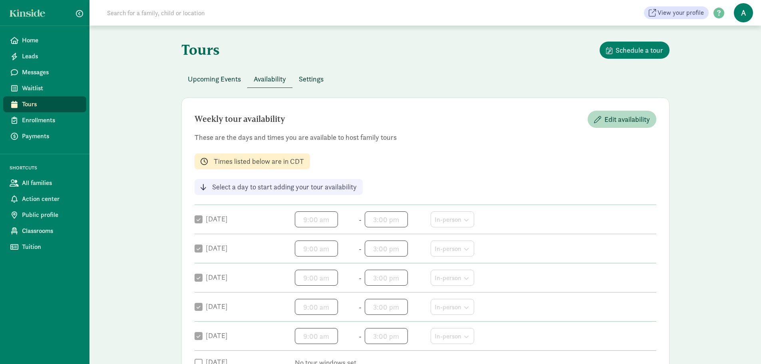
click at [203, 75] on span "Upcoming Events" at bounding box center [214, 78] width 53 height 11
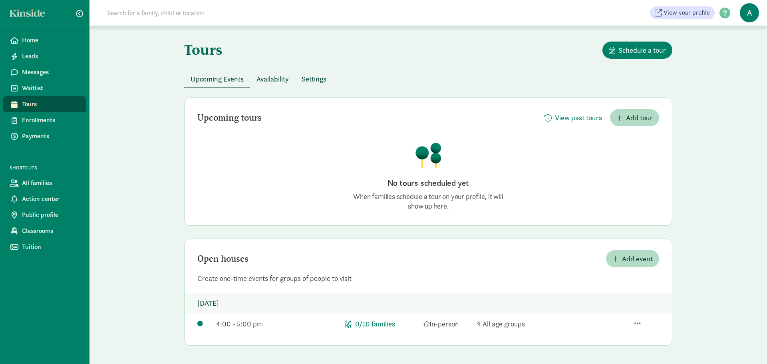
click at [297, 74] on button "Settings" at bounding box center [314, 78] width 38 height 17
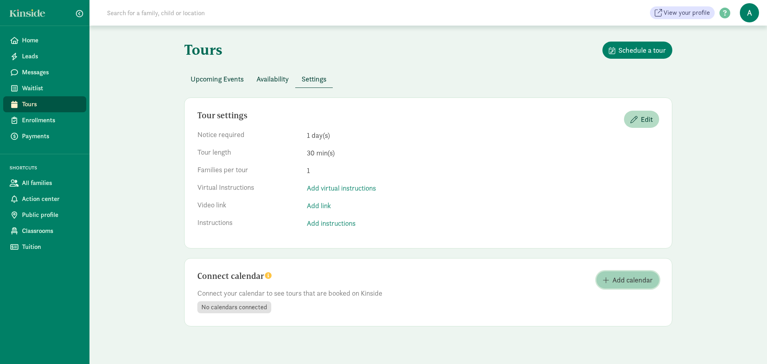
click at [630, 282] on span "Add calendar" at bounding box center [632, 279] width 40 height 11
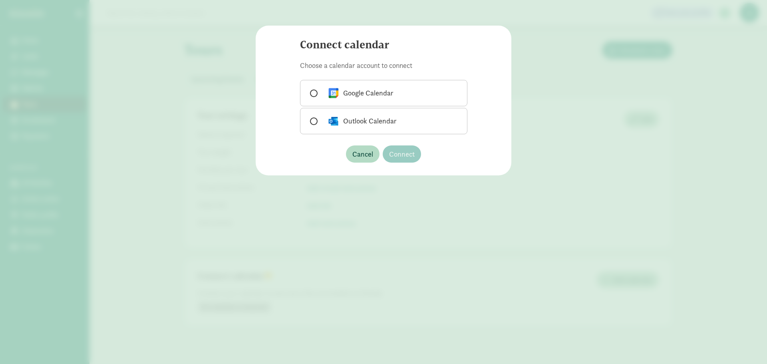
click at [363, 119] on div "Outlook Calendar" at bounding box center [361, 121] width 69 height 13
click at [315, 119] on input "Outlook Calendar" at bounding box center [312, 121] width 5 height 5
radio input "true"
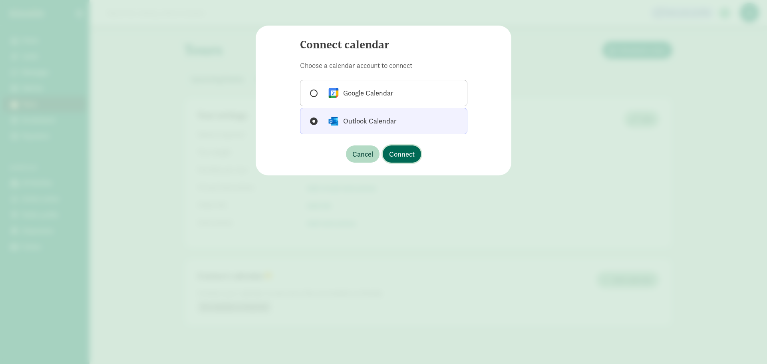
click at [404, 153] on span "Connect" at bounding box center [402, 154] width 26 height 11
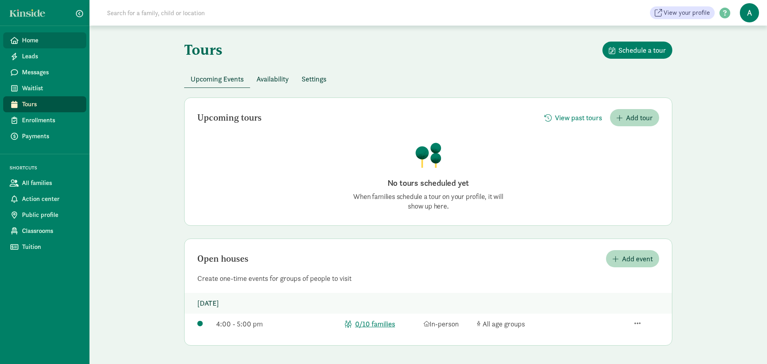
click at [42, 40] on span "Home" at bounding box center [51, 41] width 58 height 10
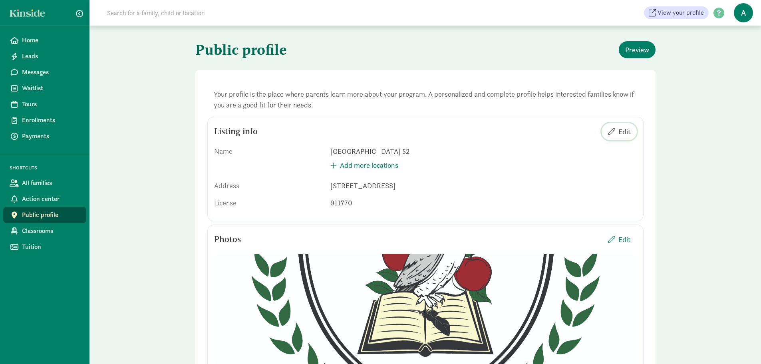
click at [627, 131] on span "Edit" at bounding box center [624, 131] width 12 height 11
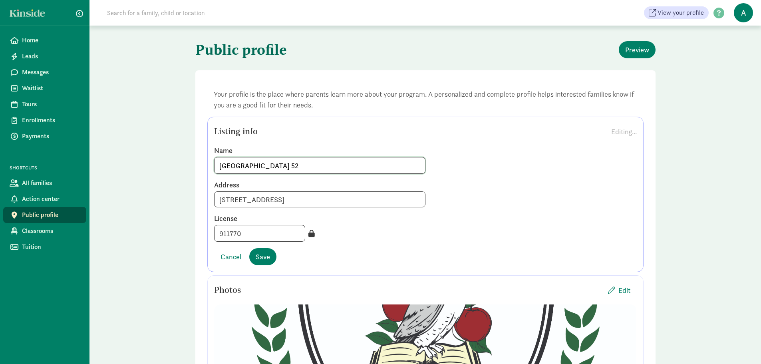
click at [374, 165] on input "[GEOGRAPHIC_DATA] 52" at bounding box center [319, 165] width 210 height 16
type input "Ivy Crest Academy Camino Learning Center"
click at [269, 257] on span "Save" at bounding box center [263, 256] width 14 height 11
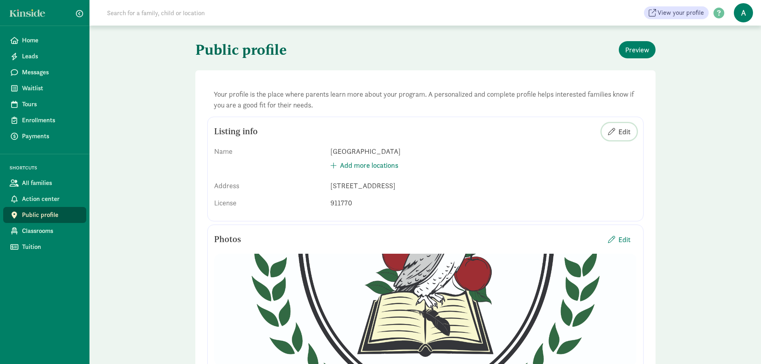
click at [626, 131] on span "Edit" at bounding box center [624, 131] width 12 height 11
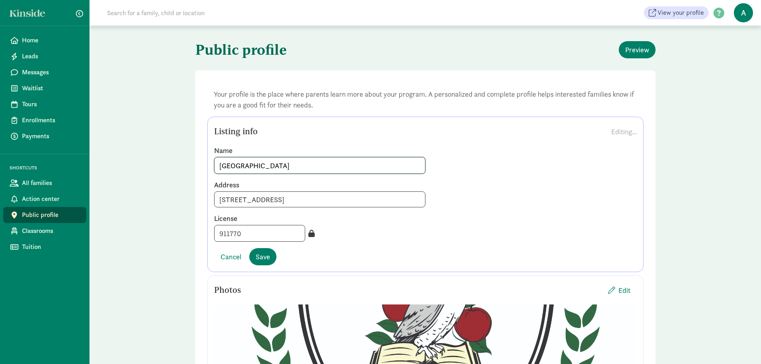
click at [276, 168] on input "Ivy Crest Academy Camino Learning Center" at bounding box center [319, 165] width 210 height 16
click at [359, 166] on input "Ivy Crest Academy of Camino Learning Center" at bounding box center [319, 165] width 210 height 16
type input "Ivy Crest Academy of Camino Bandera"
click at [260, 260] on span "Save" at bounding box center [263, 256] width 14 height 11
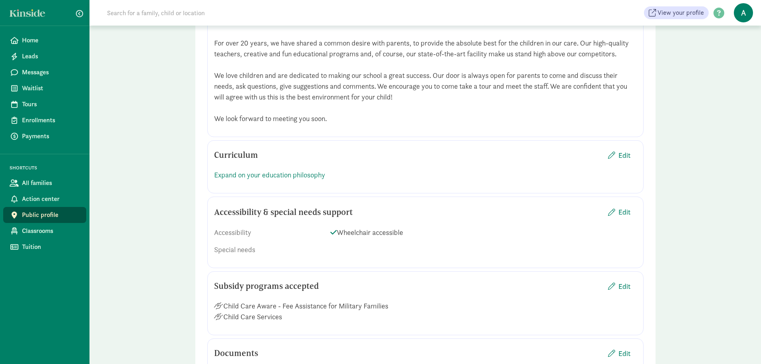
scroll to position [839, 0]
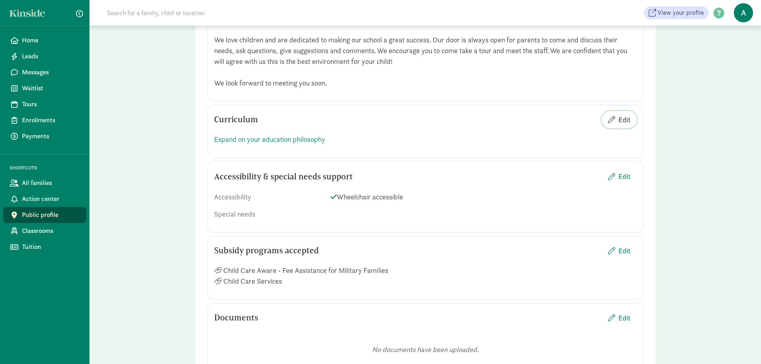
click at [628, 118] on span "Edit" at bounding box center [624, 119] width 12 height 11
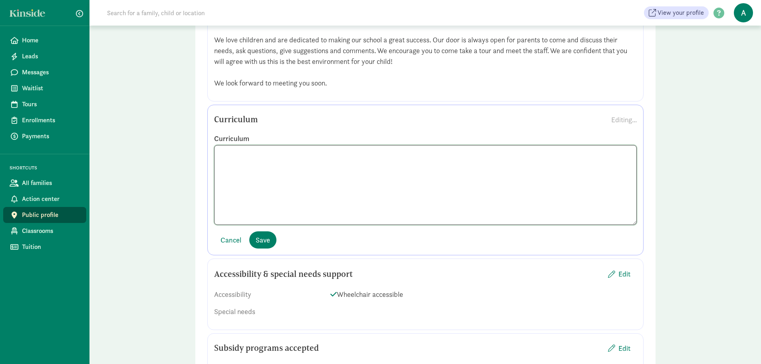
click at [241, 150] on textarea at bounding box center [425, 185] width 423 height 80
paste textarea "The CIRCLE Curriculum, developed by Children's Learning Institute, is a compreh…"
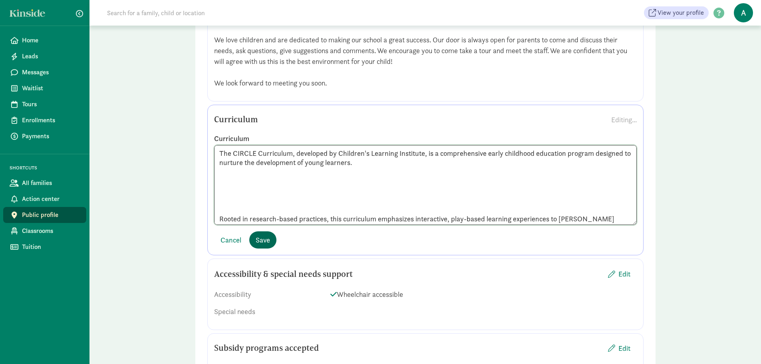
scroll to position [27, 0]
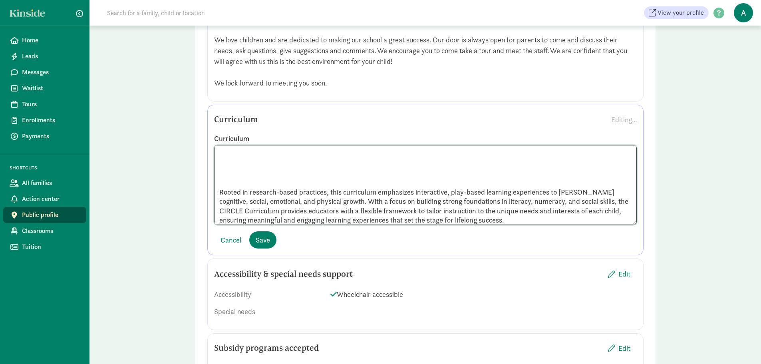
click at [232, 173] on textarea "The CIRCLE Curriculum, developed by Children's Learning Institute, is a compreh…" at bounding box center [425, 185] width 423 height 80
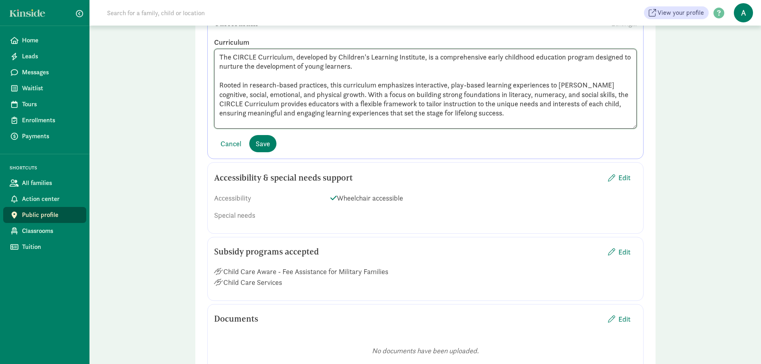
scroll to position [919, 0]
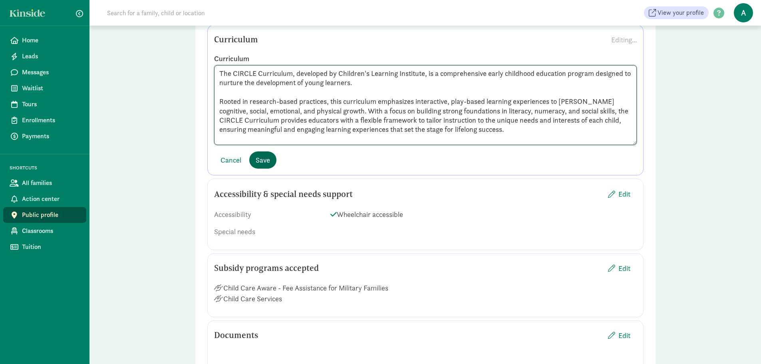
type textarea "The CIRCLE Curriculum, developed by Children's Learning Institute, is a compreh…"
click at [254, 162] on button "Save" at bounding box center [262, 159] width 27 height 17
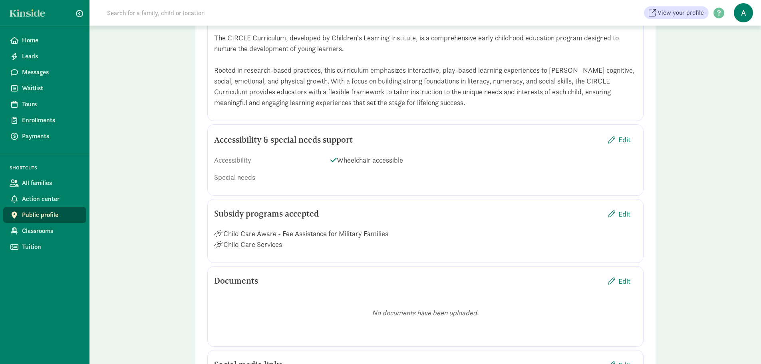
scroll to position [959, 0]
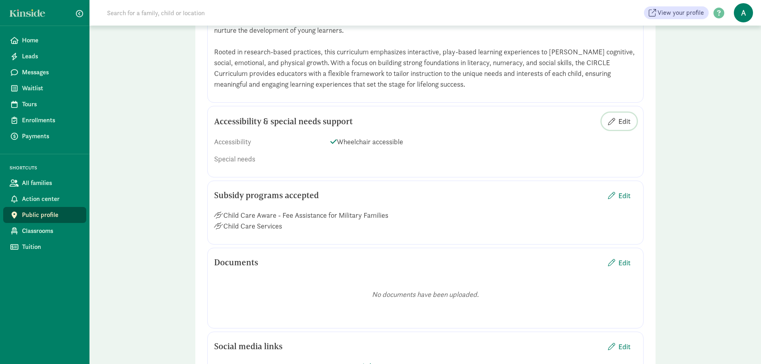
click at [624, 119] on span "Edit" at bounding box center [624, 121] width 12 height 11
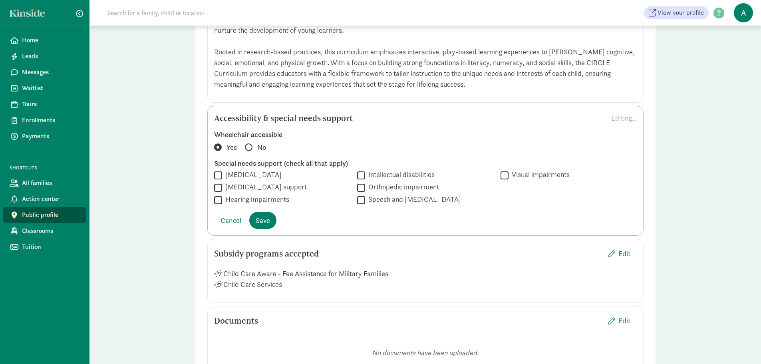
click at [359, 201] on input "Speech and language impairments" at bounding box center [361, 200] width 8 height 11
checkbox input "true"
click at [282, 175] on label "Autism spectrum disorder" at bounding box center [252, 175] width 60 height 10
click at [222, 175] on input "Autism spectrum disorder" at bounding box center [218, 175] width 8 height 11
checkbox input "true"
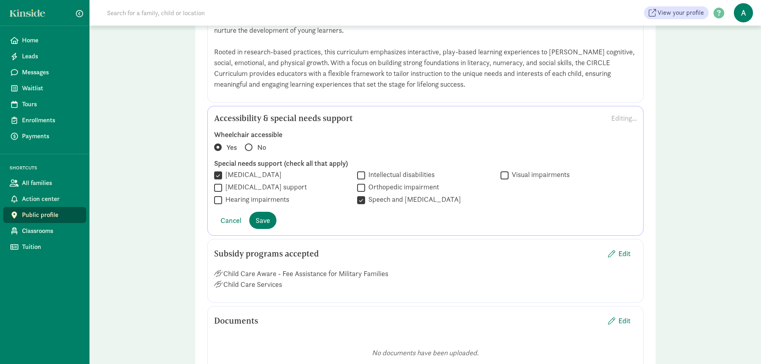
click at [356, 177] on div " Autism spectrum disorder  Diabetes support  Hearing impairments  Intellect…" at bounding box center [425, 188] width 423 height 36
click at [365, 177] on label "Intellectual disabilities" at bounding box center [399, 175] width 69 height 10
click at [365, 177] on input "Intellectual disabilities" at bounding box center [361, 175] width 8 height 11
click at [365, 177] on label "Intellectual disabilities" at bounding box center [399, 175] width 69 height 10
click at [365, 177] on input "Intellectual disabilities" at bounding box center [361, 175] width 8 height 11
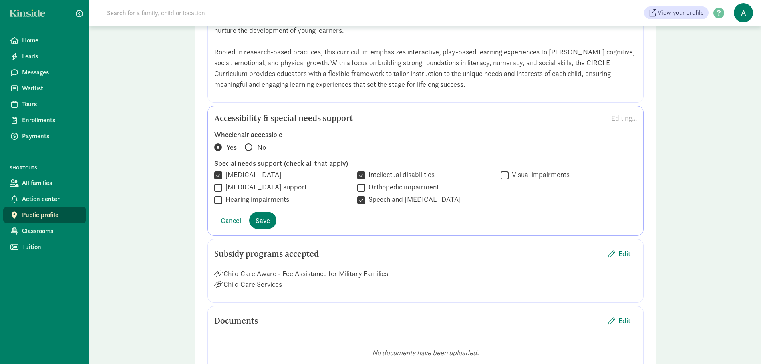
checkbox input "false"
click at [272, 222] on button "Save" at bounding box center [262, 220] width 27 height 17
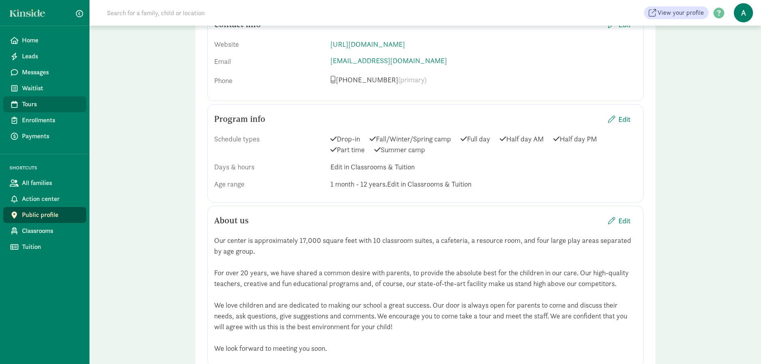
scroll to position [405, 0]
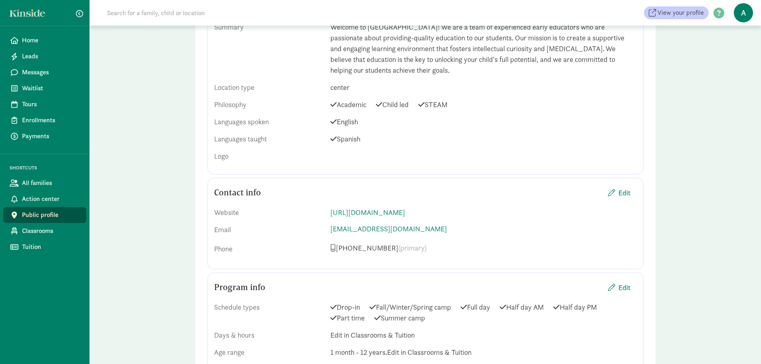
click at [42, 43] on span "Home" at bounding box center [51, 41] width 58 height 10
click at [30, 37] on span "Home" at bounding box center [51, 41] width 58 height 10
click at [679, 12] on span "View your profile" at bounding box center [680, 13] width 46 height 10
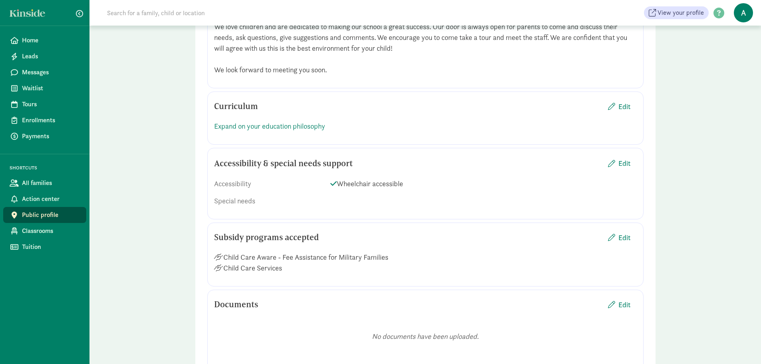
scroll to position [858, 0]
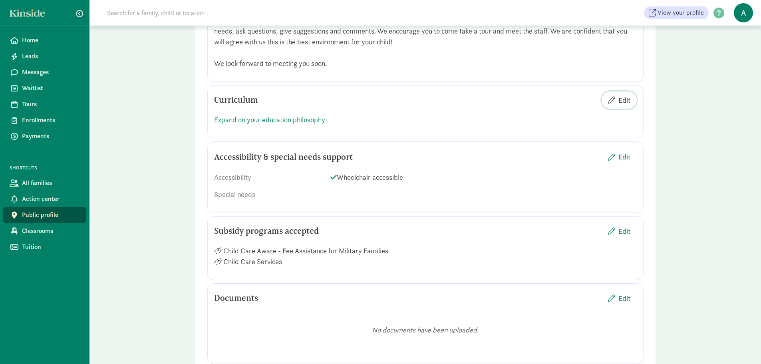
click at [625, 99] on span "Edit" at bounding box center [624, 100] width 12 height 11
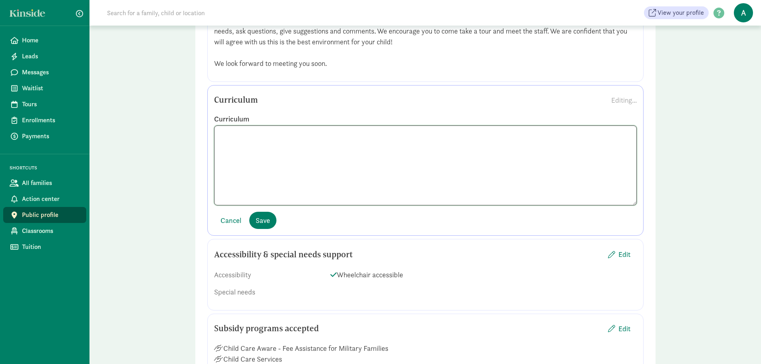
click at [236, 137] on textarea at bounding box center [425, 165] width 423 height 80
paste textarea "The CIRCLE Curriculum, developed by Children's Learning Institute, is a compreh…"
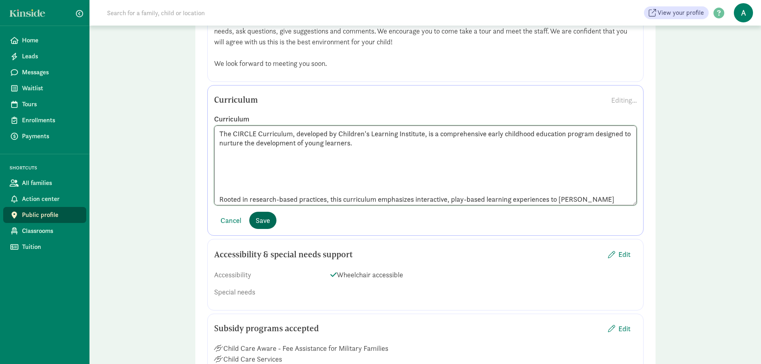
scroll to position [27, 0]
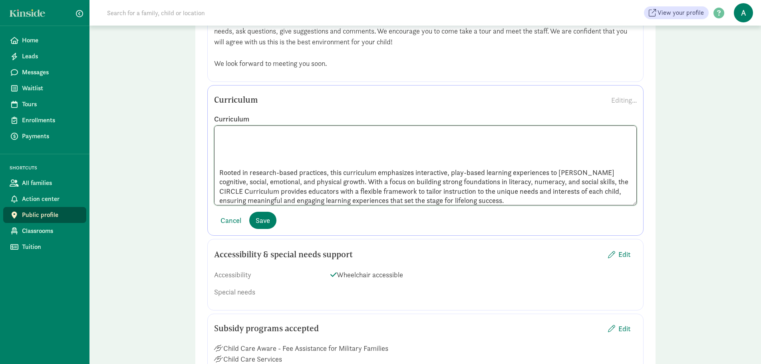
click at [239, 160] on textarea "The CIRCLE Curriculum, developed by Children's Learning Institute, is a compreh…" at bounding box center [425, 165] width 423 height 80
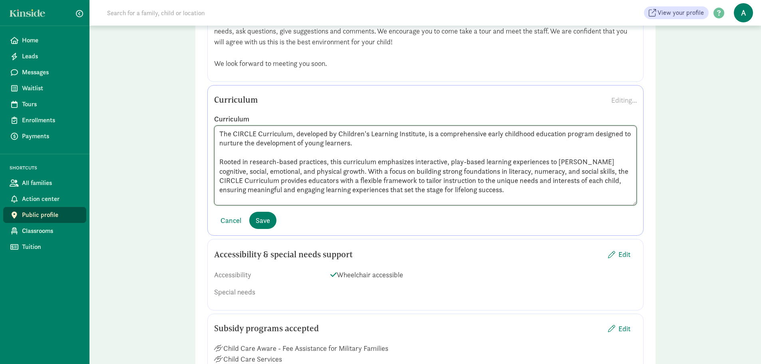
scroll to position [0, 0]
type textarea "The CIRCLE Curriculum, developed by Children's Learning Institute, is a compreh…"
click at [262, 221] on span "Save" at bounding box center [263, 220] width 14 height 11
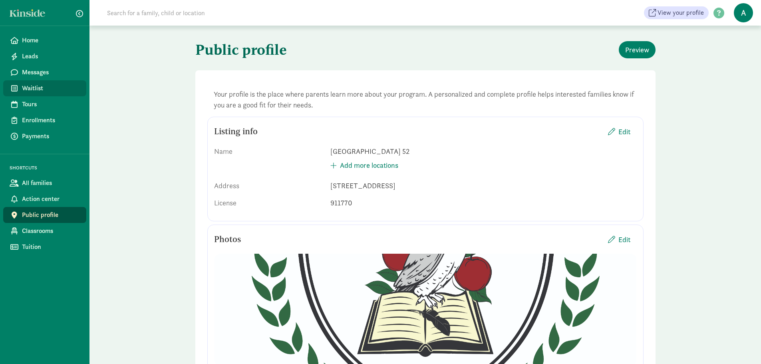
click at [26, 86] on span "Waitlist" at bounding box center [51, 88] width 58 height 10
click at [42, 87] on span "Waitlist" at bounding box center [51, 88] width 58 height 10
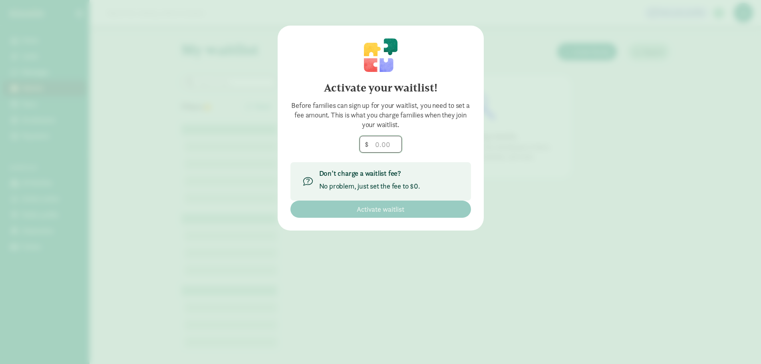
click at [382, 144] on input "number" at bounding box center [381, 144] width 42 height 16
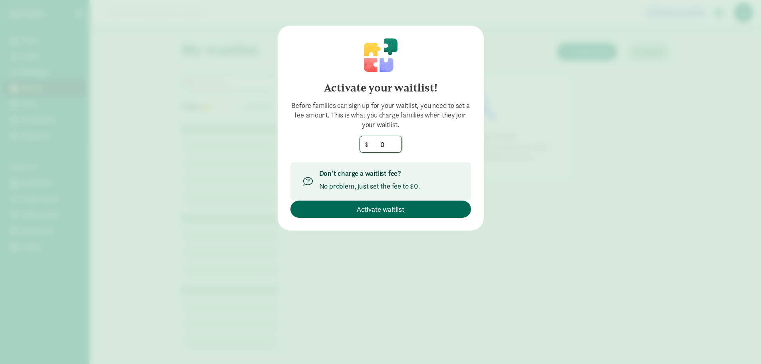
type input "0"
click at [379, 205] on span "Activate waitlist" at bounding box center [381, 209] width 48 height 11
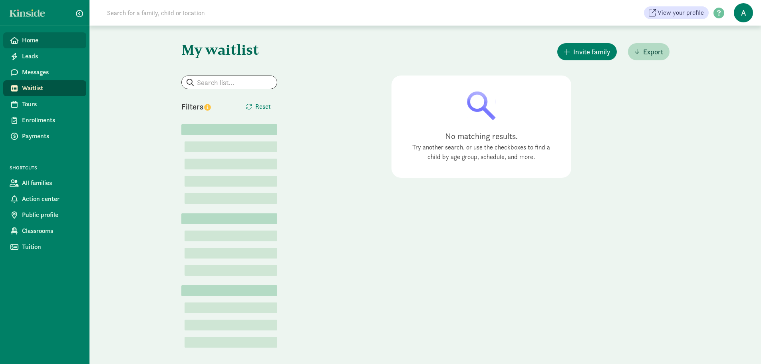
click at [52, 43] on span "Home" at bounding box center [51, 41] width 58 height 10
click at [44, 105] on span "Tours" at bounding box center [51, 104] width 58 height 10
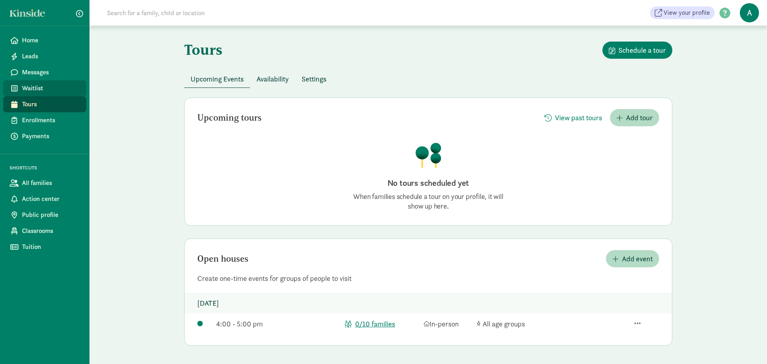
click at [41, 90] on span "Waitlist" at bounding box center [51, 88] width 58 height 10
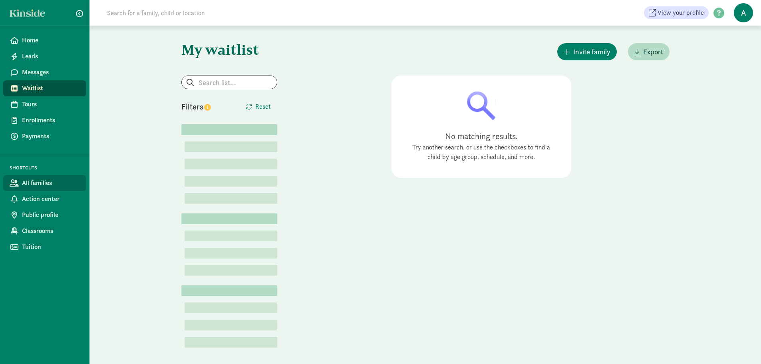
click at [48, 183] on span "All families" at bounding box center [51, 183] width 58 height 10
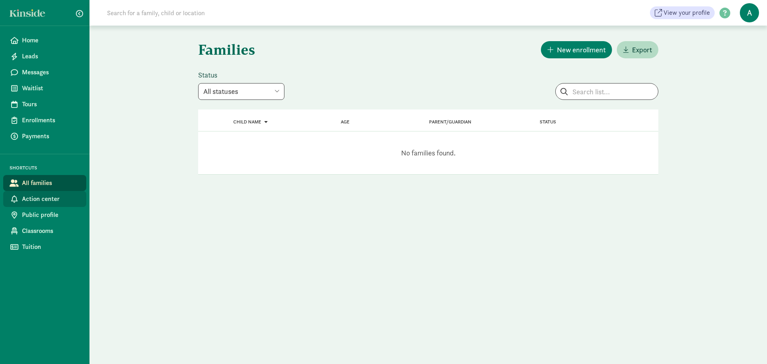
click at [42, 196] on span "Action center" at bounding box center [51, 199] width 58 height 10
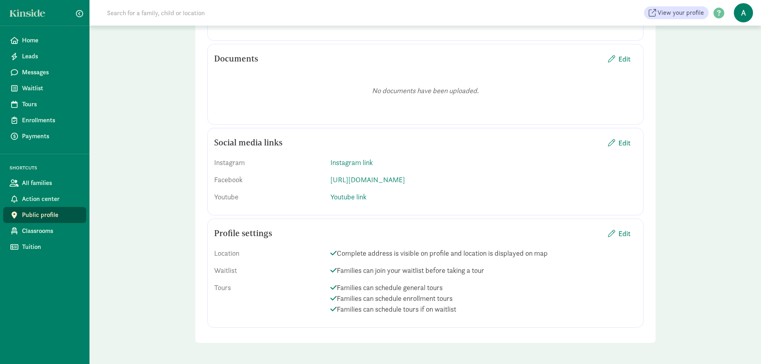
scroll to position [1163, 0]
click at [44, 228] on span "Classrooms" at bounding box center [51, 231] width 58 height 10
